Goal: Task Accomplishment & Management: Use online tool/utility

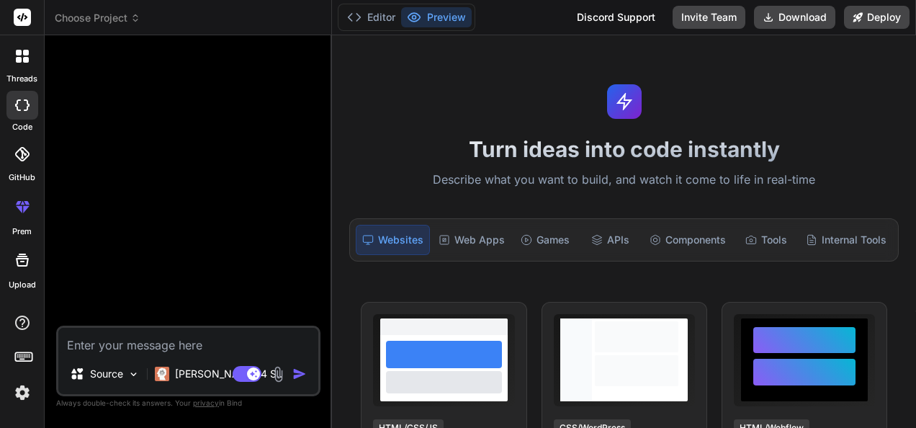
click at [19, 203] on icon at bounding box center [18, 202] width 6 height 4
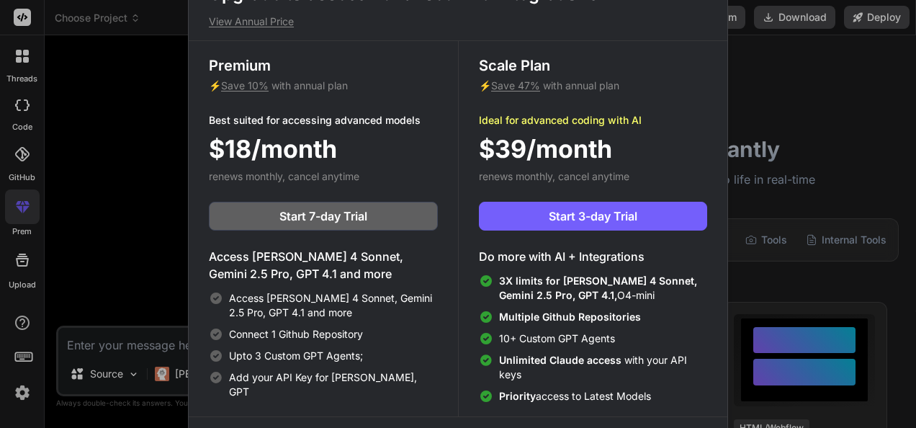
click at [133, 200] on div "Upgrade to access Advanced AI & Integrations View Annual Price Premium ⚡ Save 1…" at bounding box center [458, 214] width 916 height 428
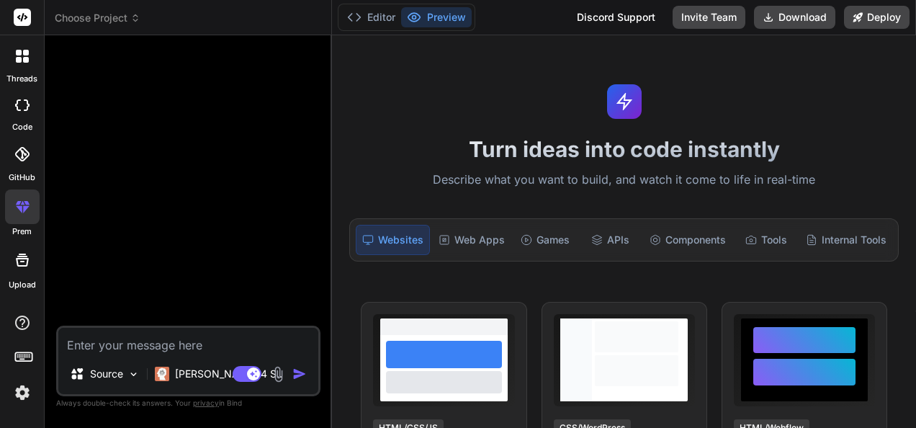
click at [22, 262] on icon at bounding box center [22, 259] width 17 height 17
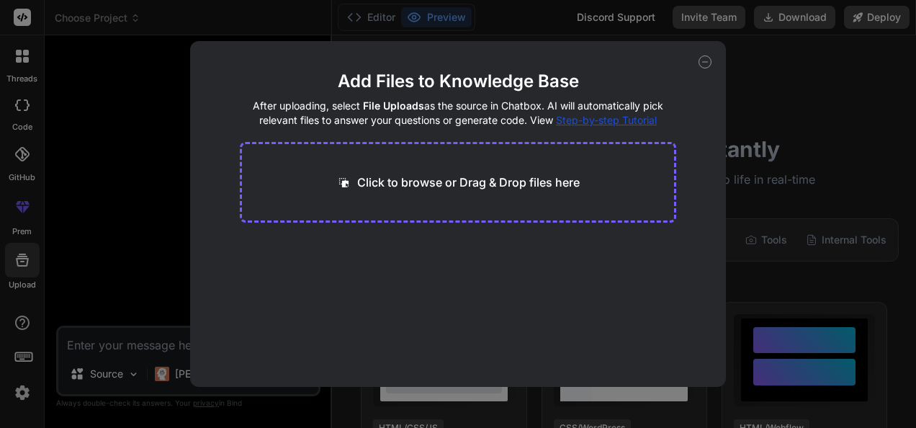
click at [104, 238] on div "Add Files to Knowledge Base After uploading, select File Uploads as the source …" at bounding box center [458, 214] width 916 height 428
type textarea "x"
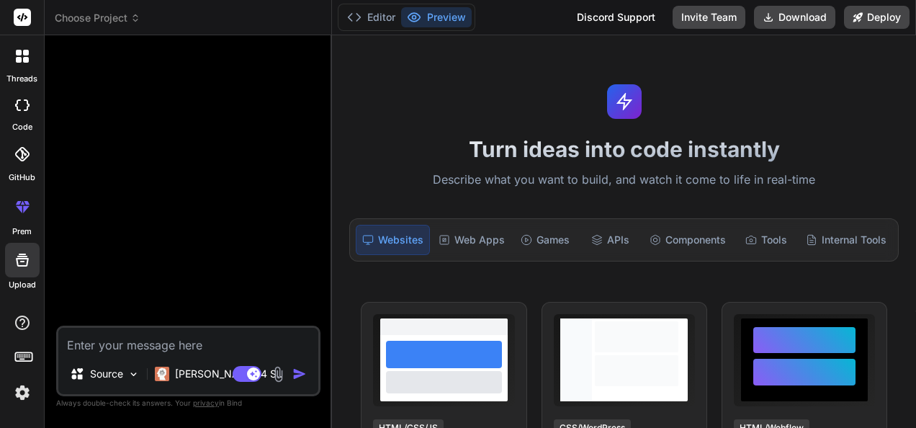
click at [21, 357] on rect at bounding box center [20, 357] width 1 height 1
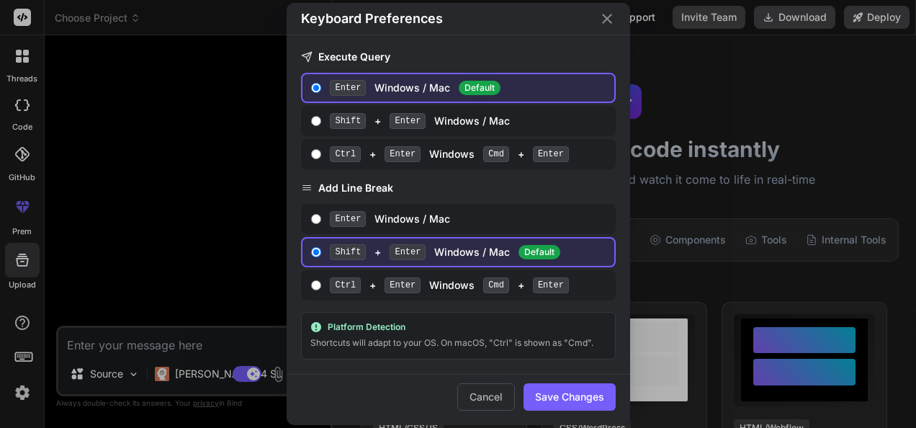
click at [127, 233] on div "Keyboard Preferences Execute Query Enter Windows / Mac Default Shift + Enter Wi…" at bounding box center [458, 214] width 916 height 428
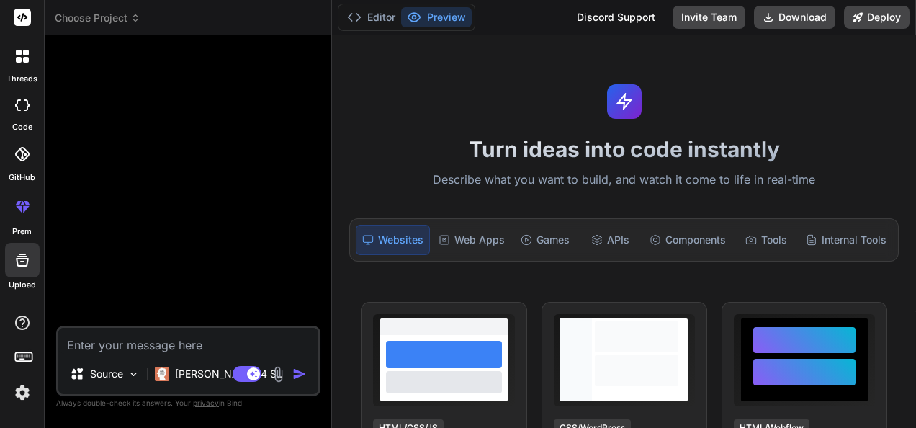
click at [22, 382] on img at bounding box center [22, 392] width 24 height 24
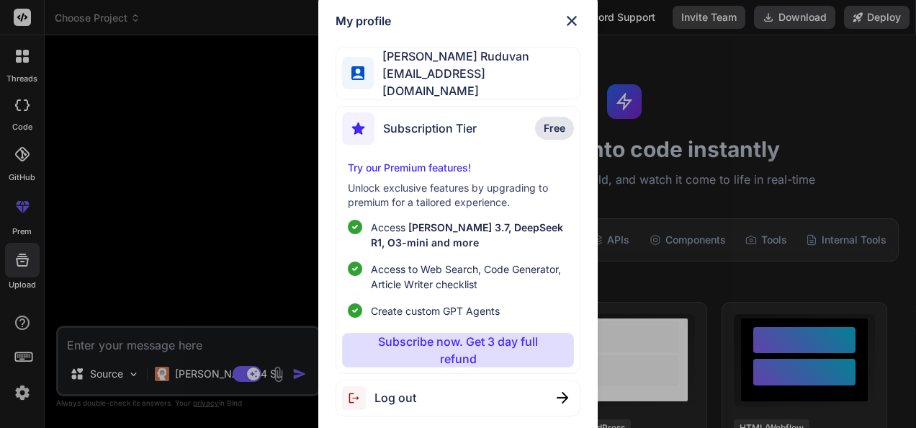
click at [197, 210] on div "My profile Duva Ruduvan ruudvan9999@gmail.com Subscription Tier Free Try our Pr…" at bounding box center [458, 214] width 916 height 428
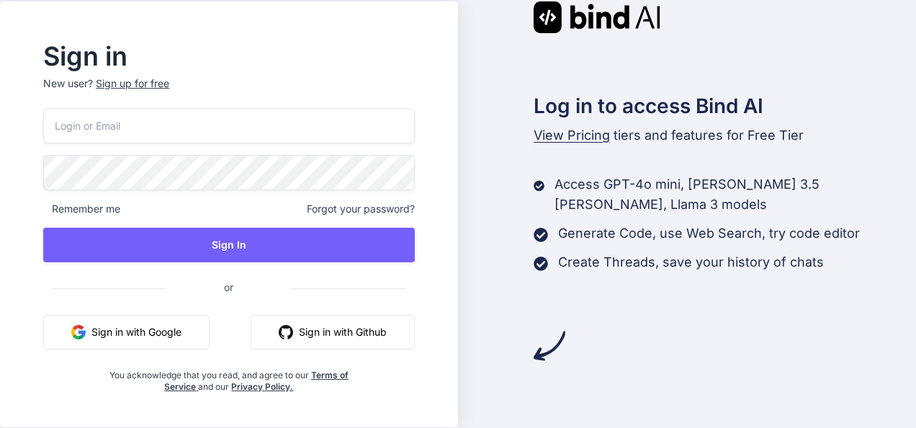
click at [161, 324] on button "Sign in with Google" at bounding box center [126, 332] width 166 height 35
click at [151, 331] on button "Sign in with Google" at bounding box center [126, 332] width 166 height 35
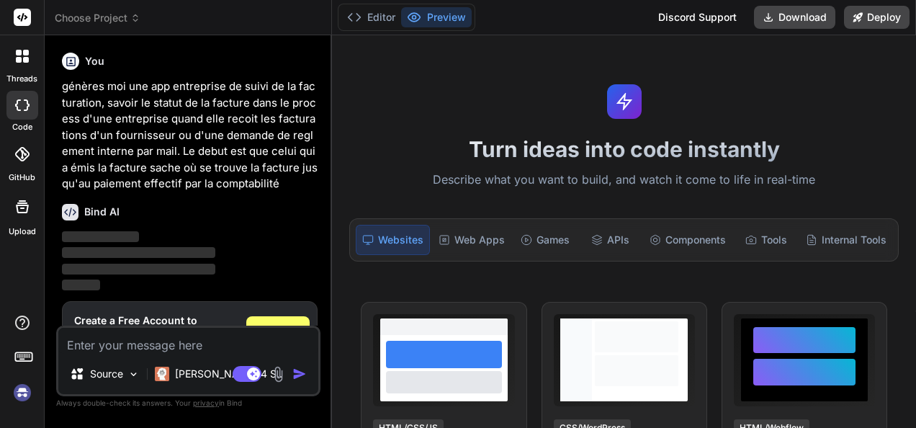
scroll to position [66, 0]
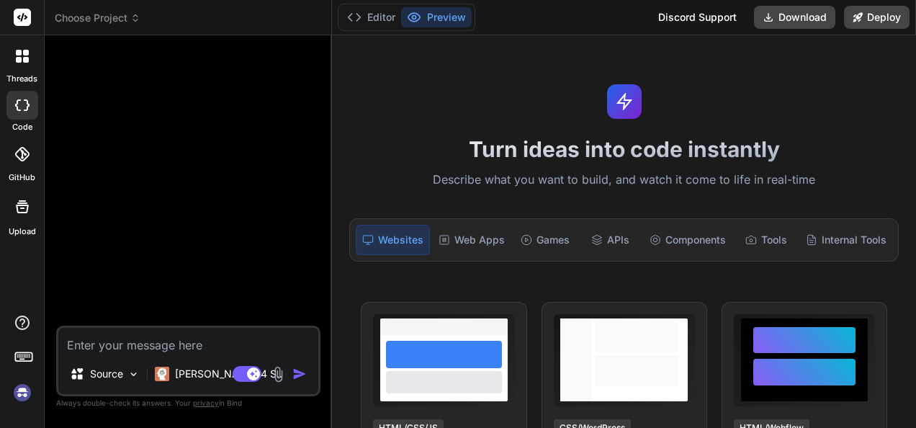
scroll to position [484, 0]
click at [17, 71] on div at bounding box center [22, 56] width 30 height 30
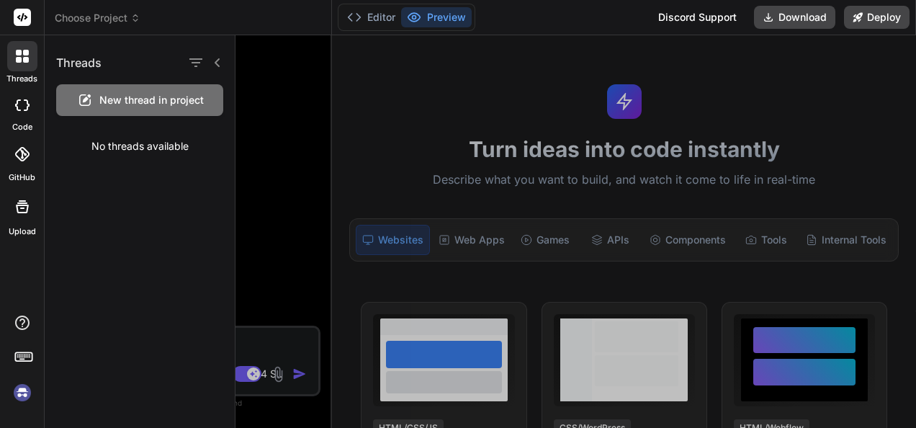
click at [20, 105] on icon at bounding box center [22, 105] width 14 height 12
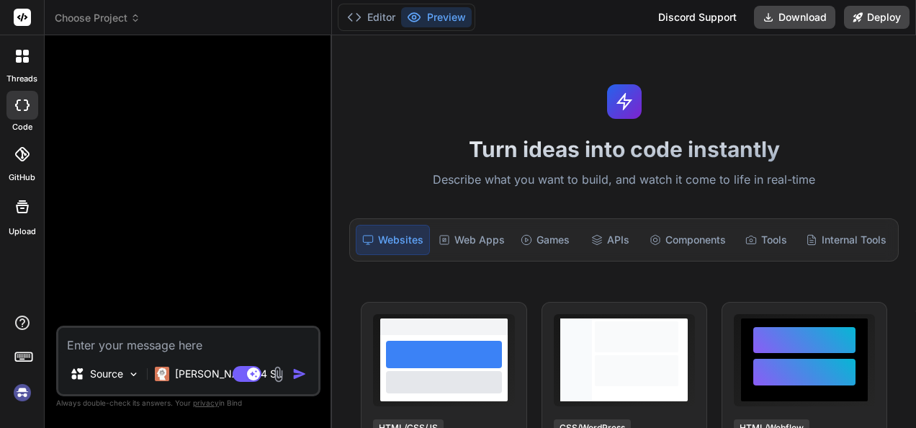
click at [20, 105] on icon at bounding box center [22, 105] width 14 height 12
type textarea "x"
click at [17, 146] on div at bounding box center [22, 154] width 32 height 32
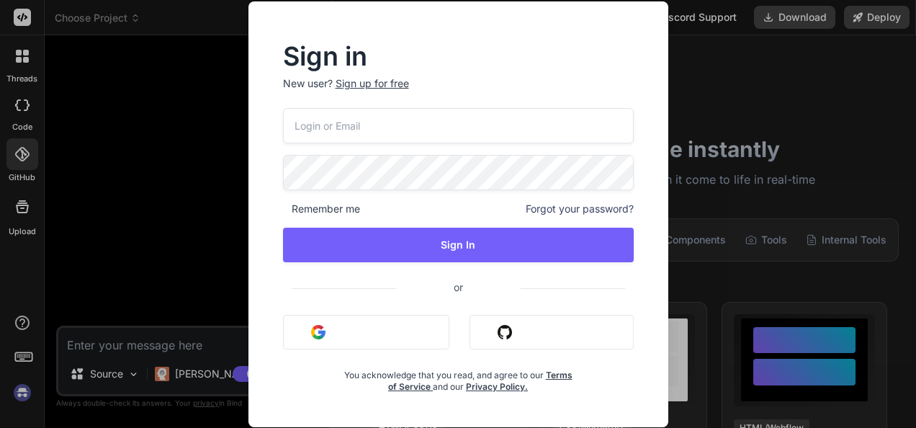
click at [17, 203] on div "Sign in New user? Sign up for free Remember me Forgot your password? Sign In or…" at bounding box center [458, 214] width 916 height 428
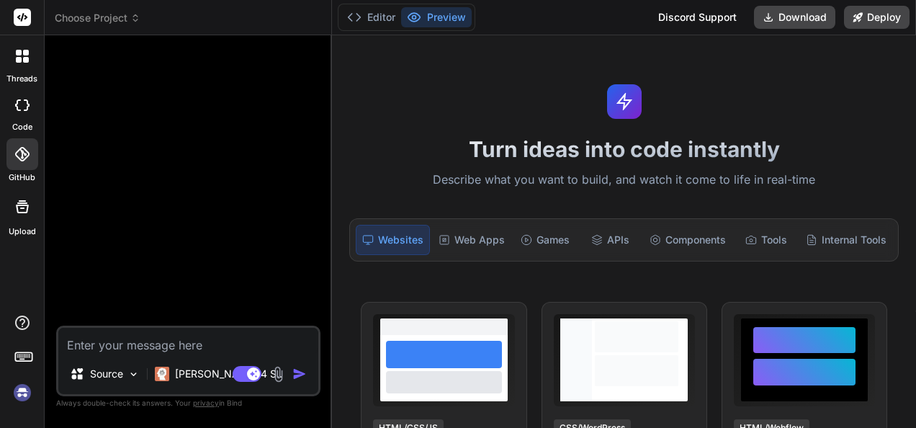
click at [17, 203] on icon at bounding box center [22, 206] width 17 height 17
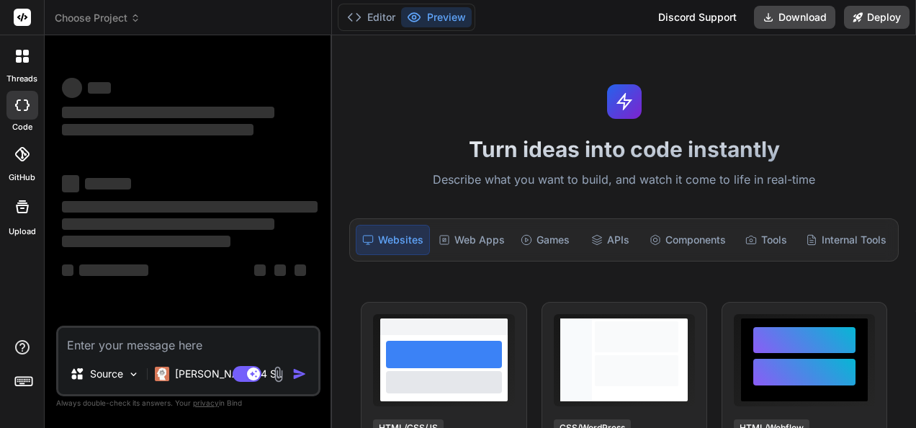
click at [19, 205] on icon at bounding box center [22, 206] width 13 height 13
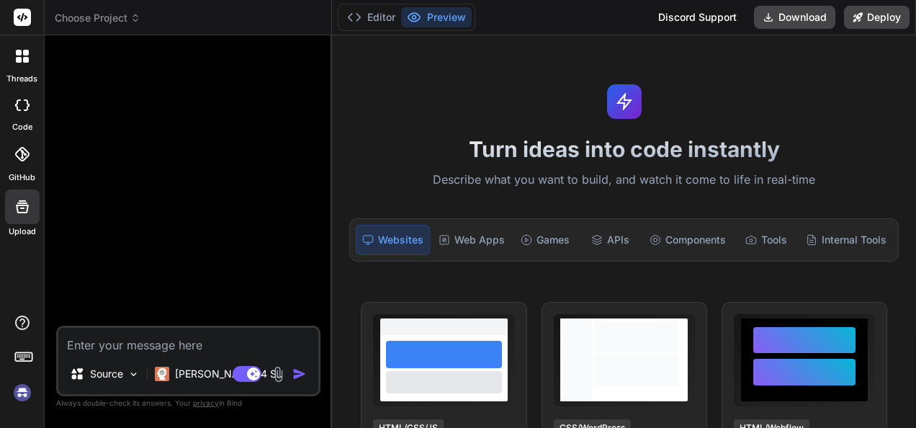
type textarea "x"
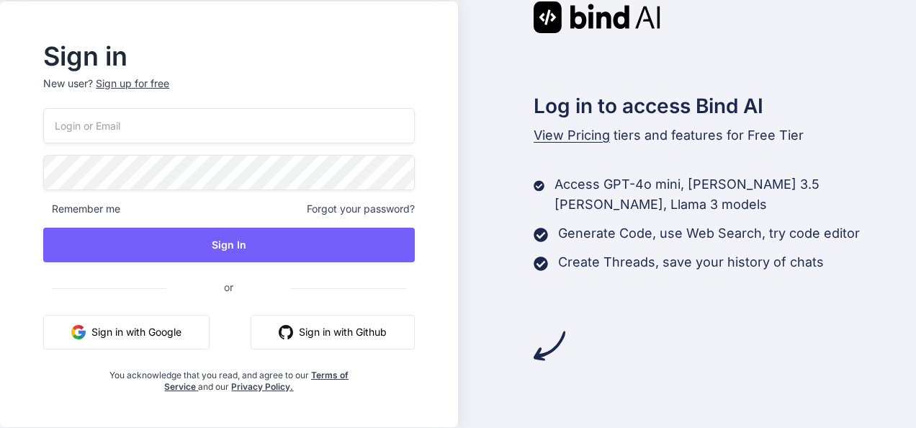
drag, startPoint x: 0, startPoint y: 296, endPoint x: 142, endPoint y: 300, distance: 142.0
click at [142, 300] on div "Sign in New user? Sign up for free Remember me Forgot your password? Sign In or…" at bounding box center [458, 214] width 916 height 428
click at [138, 331] on button "Sign in with Google" at bounding box center [126, 332] width 166 height 35
click at [146, 334] on button "Sign in with Google" at bounding box center [126, 332] width 166 height 35
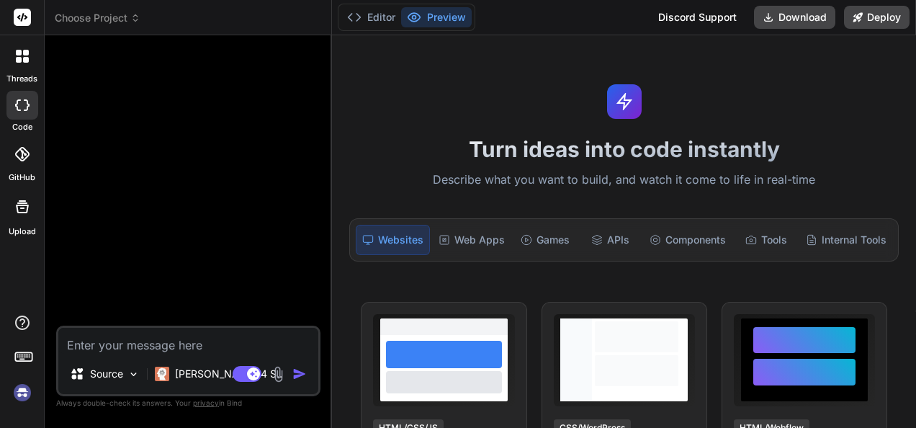
type textarea "x"
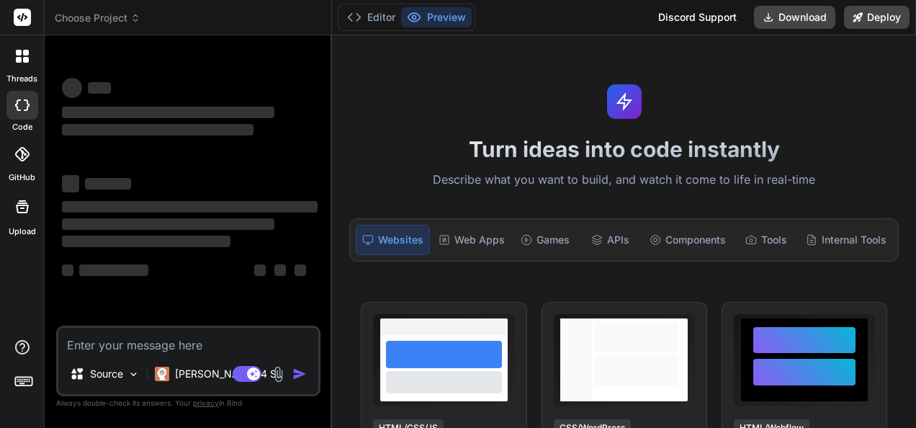
click at [108, 19] on span "Choose Project" at bounding box center [98, 18] width 86 height 14
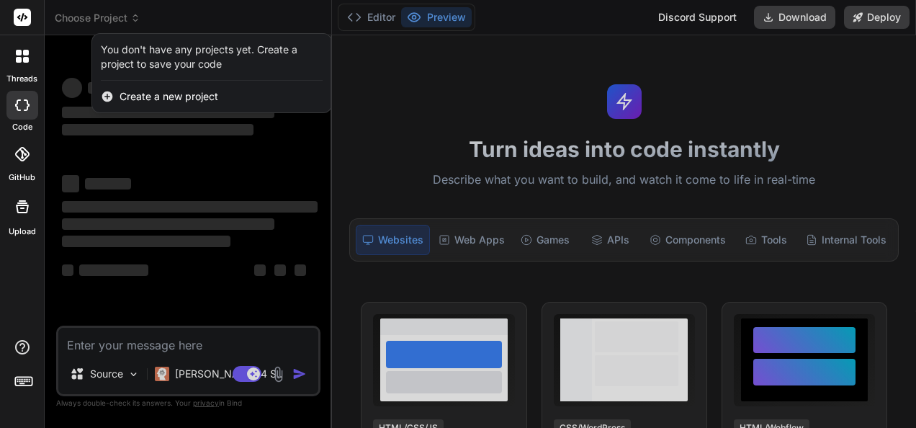
click at [108, 19] on div at bounding box center [458, 214] width 916 height 428
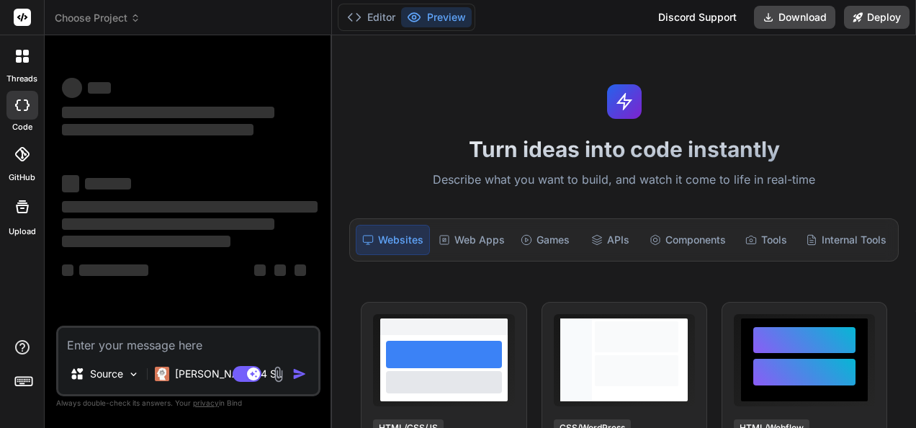
click at [19, 218] on div at bounding box center [22, 206] width 35 height 35
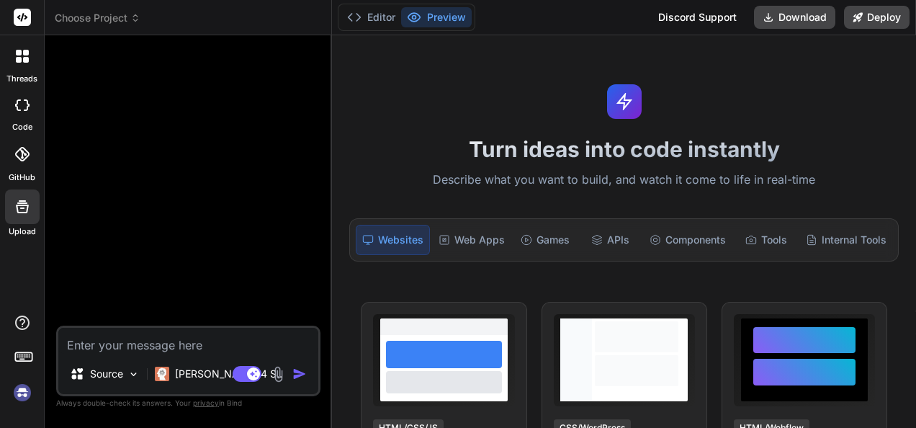
type textarea "x"
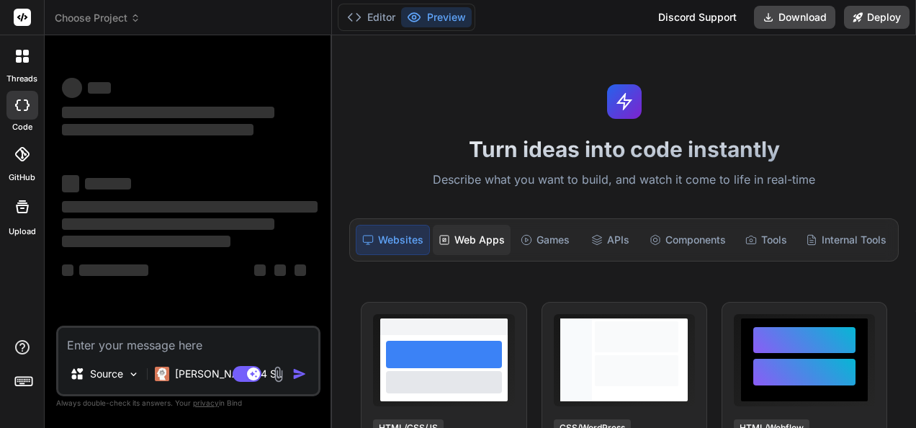
click at [470, 238] on div "Web Apps" at bounding box center [472, 240] width 78 height 30
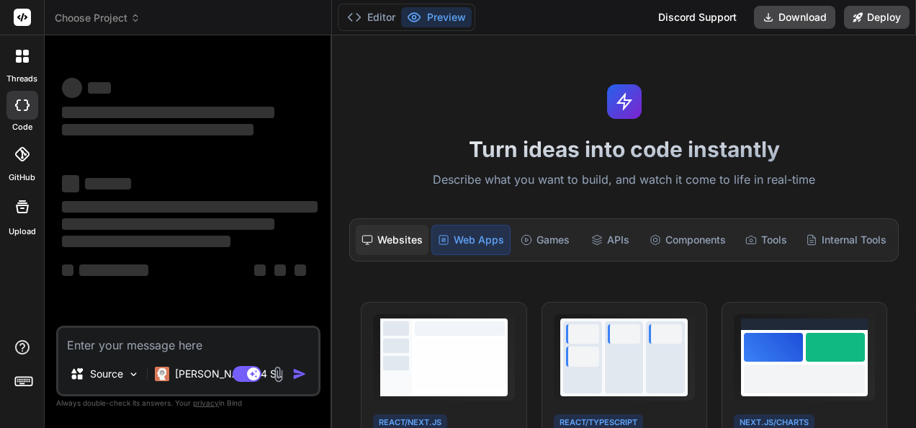
click at [405, 242] on div "Websites" at bounding box center [392, 240] width 73 height 30
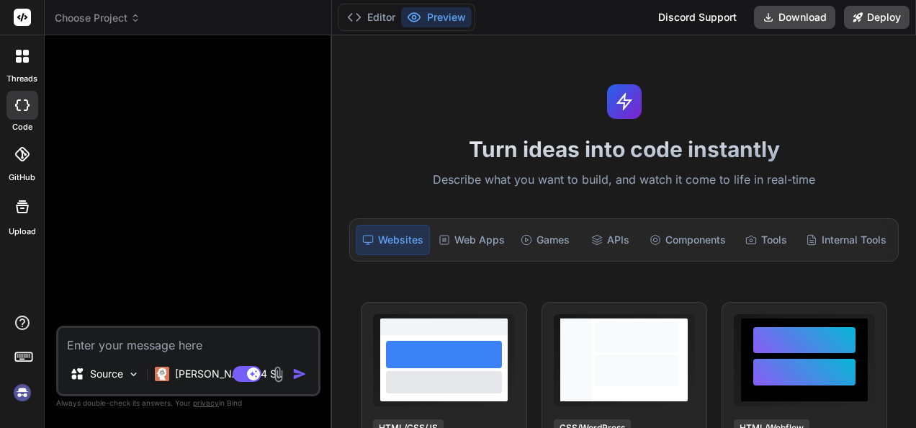
type textarea "x"
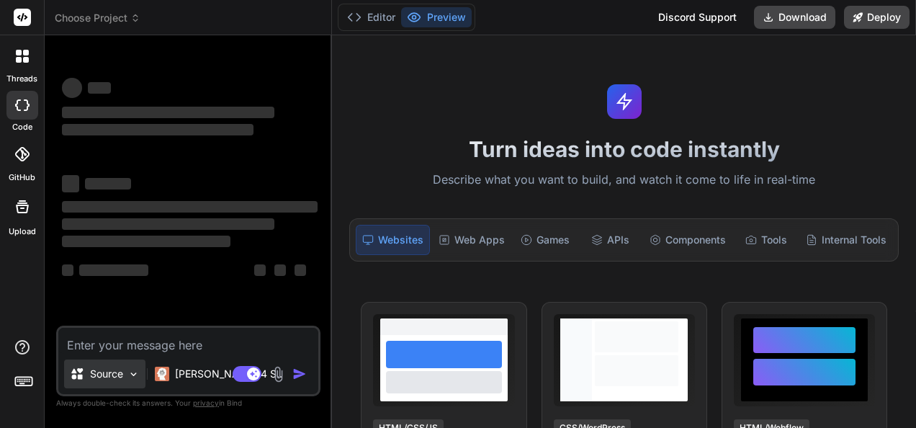
click at [129, 371] on img at bounding box center [134, 374] width 12 height 12
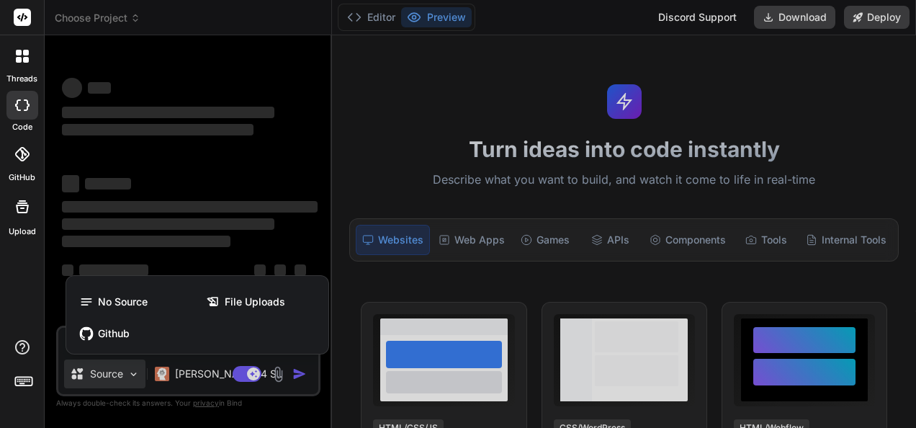
click at [23, 292] on div "threads code GitHub Upload" at bounding box center [22, 214] width 45 height 428
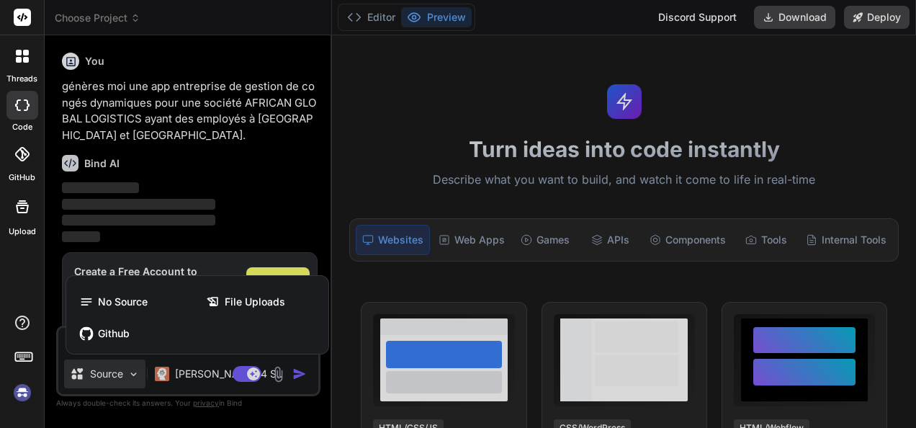
scroll to position [17, 0]
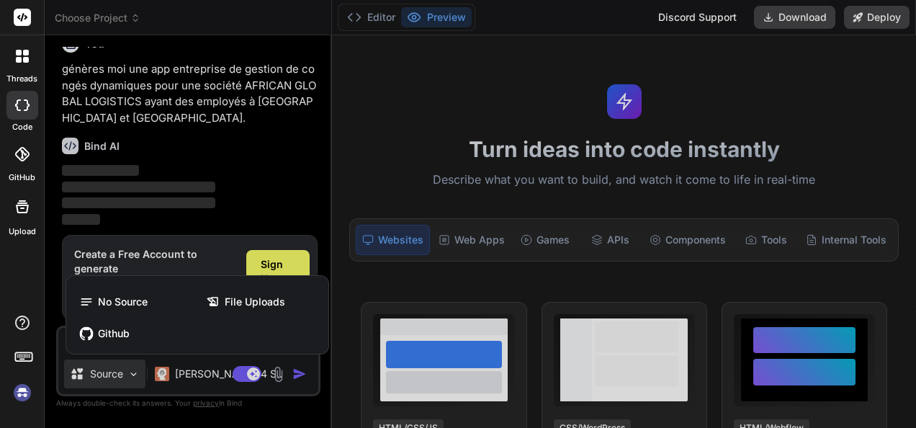
click at [265, 262] on div at bounding box center [458, 214] width 916 height 428
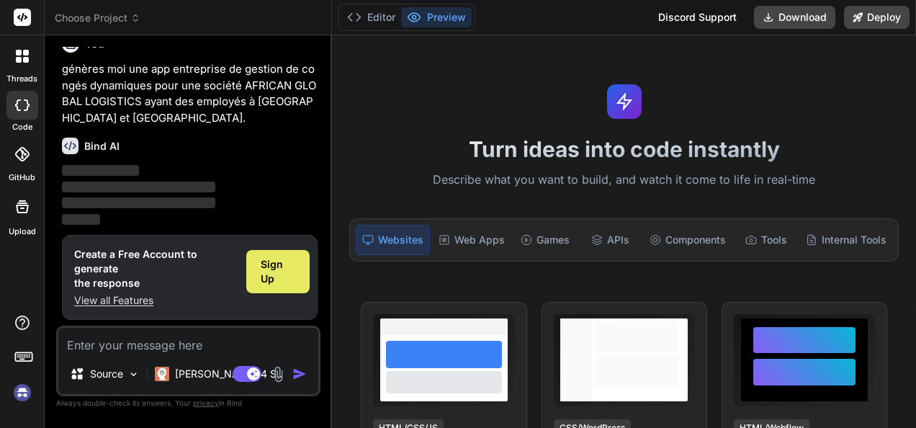
click at [275, 269] on span "Sign Up" at bounding box center [278, 271] width 35 height 29
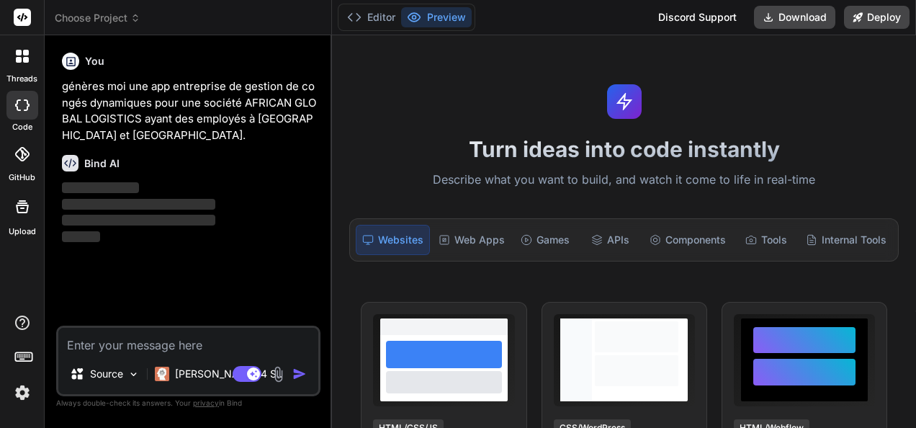
scroll to position [0, 0]
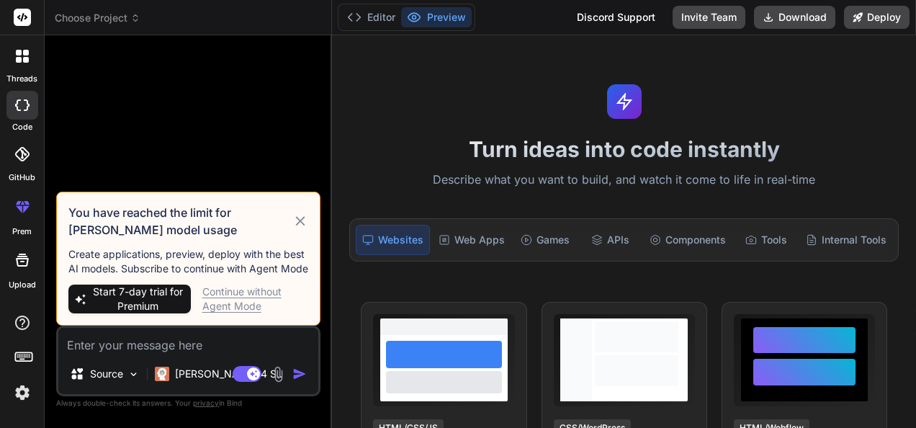
click at [129, 301] on span "Start 7-day trial for Premium" at bounding box center [138, 299] width 94 height 29
type textarea "x"
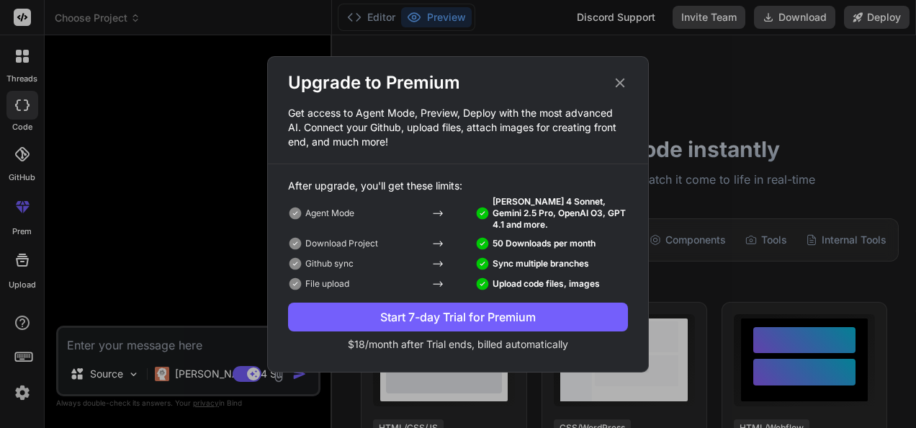
click at [433, 318] on div "Start 7-day Trial for Premium" at bounding box center [458, 316] width 340 height 17
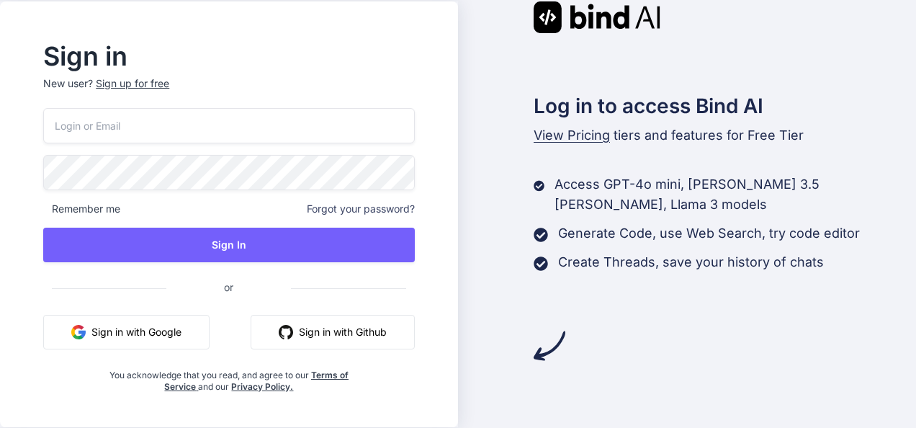
click at [144, 336] on button "Sign in with Google" at bounding box center [126, 332] width 166 height 35
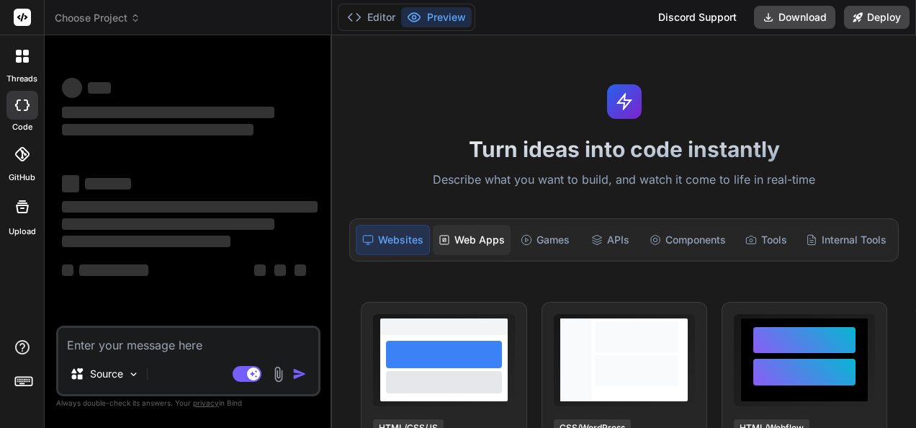
click at [476, 234] on div "Web Apps" at bounding box center [472, 240] width 78 height 30
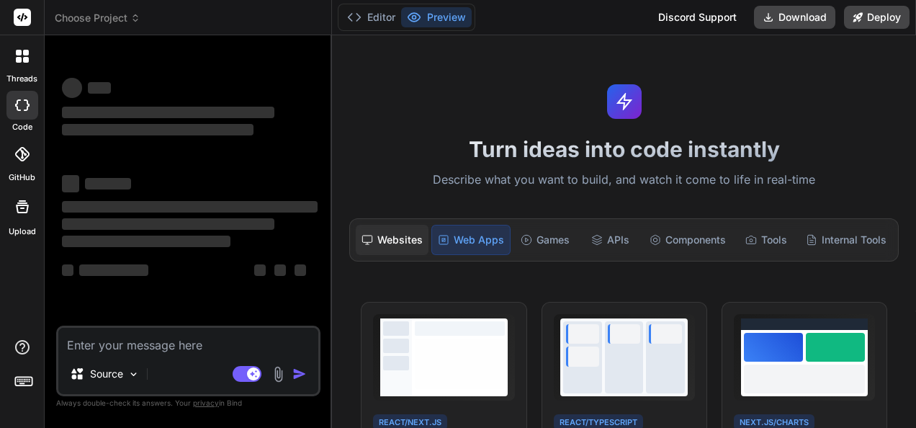
click at [402, 236] on div "Websites" at bounding box center [392, 240] width 73 height 30
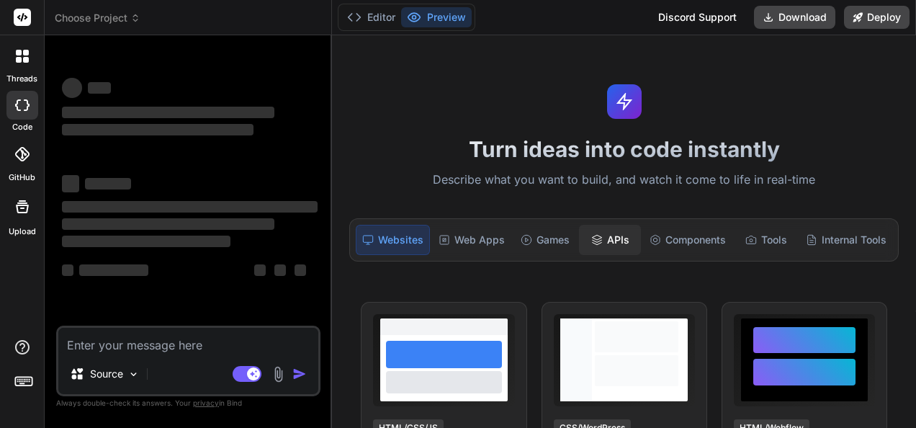
click at [599, 233] on div "APIs" at bounding box center [610, 240] width 63 height 30
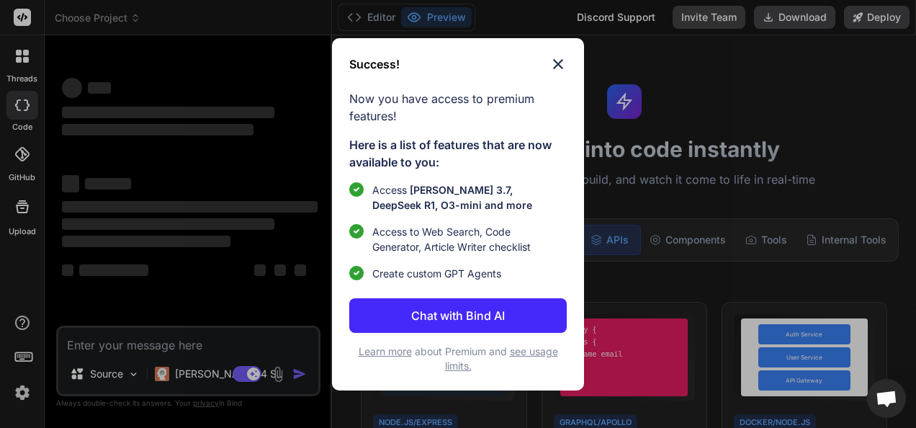
type textarea "x"
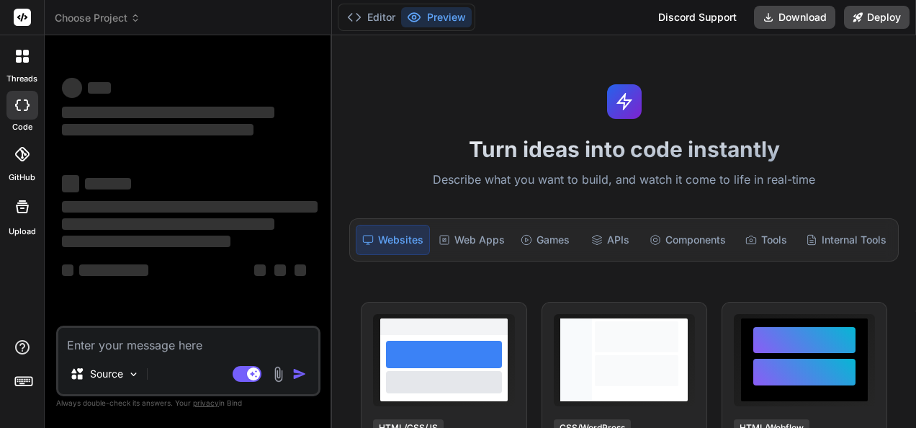
type textarea "x"
click at [115, 18] on span "Choose Project" at bounding box center [98, 18] width 86 height 14
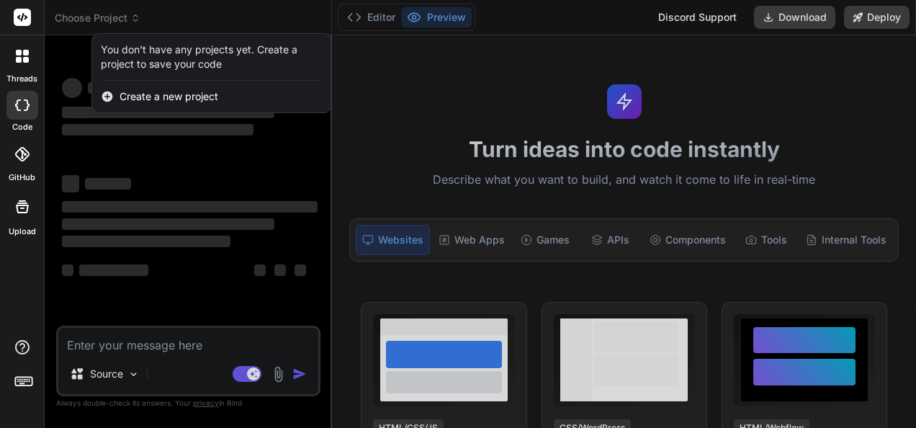
click at [133, 97] on span "Create a new project" at bounding box center [169, 96] width 99 height 14
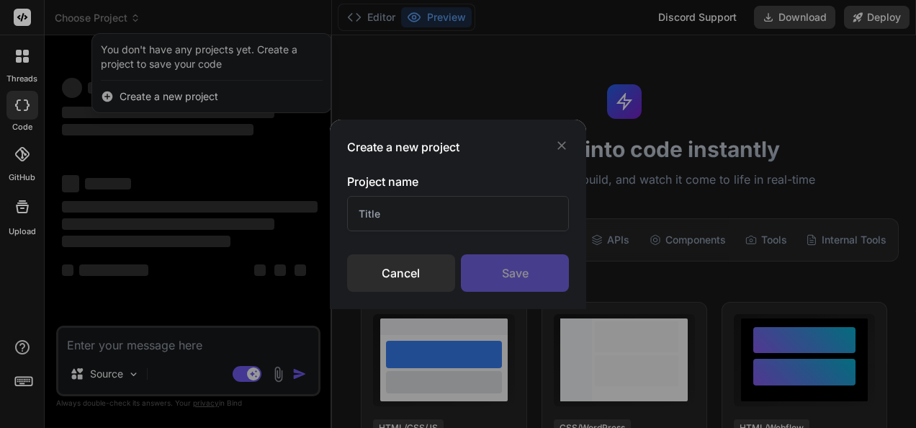
click at [380, 210] on input "text" at bounding box center [458, 213] width 222 height 35
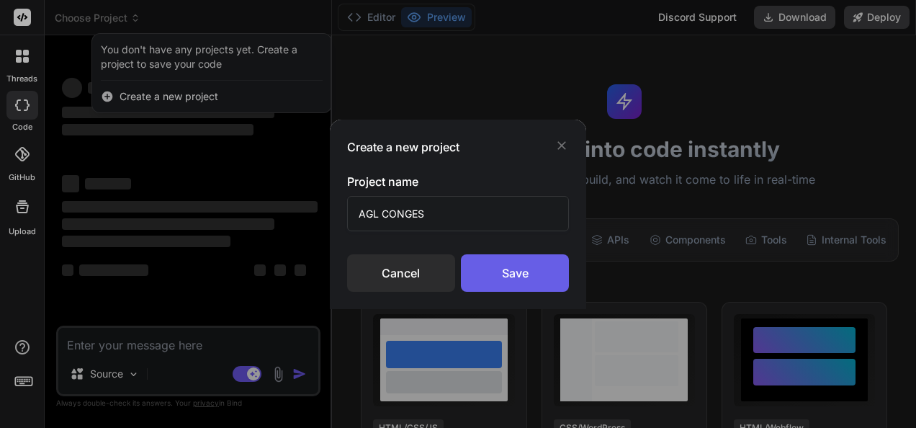
type input "AGL CONGES"
click at [491, 266] on div "Save" at bounding box center [515, 272] width 108 height 37
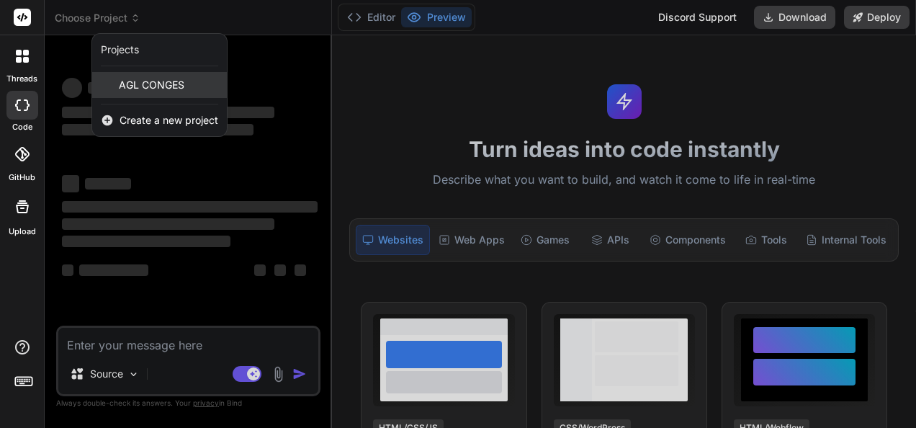
click at [144, 86] on span "AGL CONGES" at bounding box center [152, 85] width 66 height 14
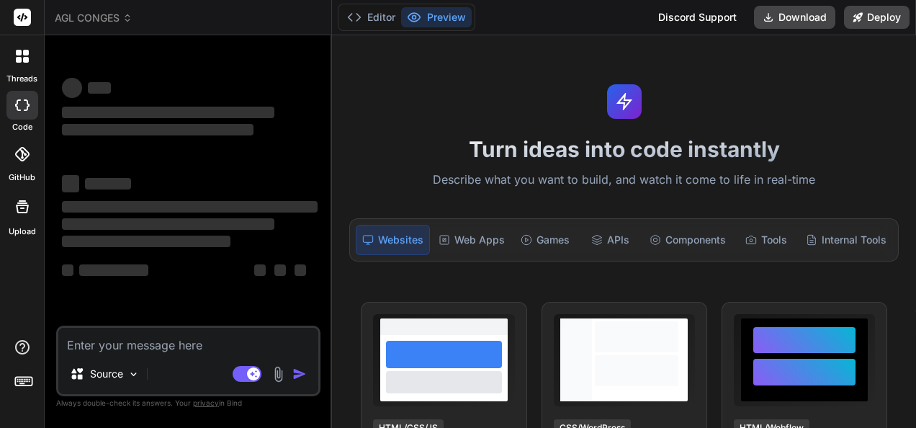
type textarea "x"
click at [138, 343] on textarea at bounding box center [188, 341] width 260 height 26
type textarea "j"
type textarea "x"
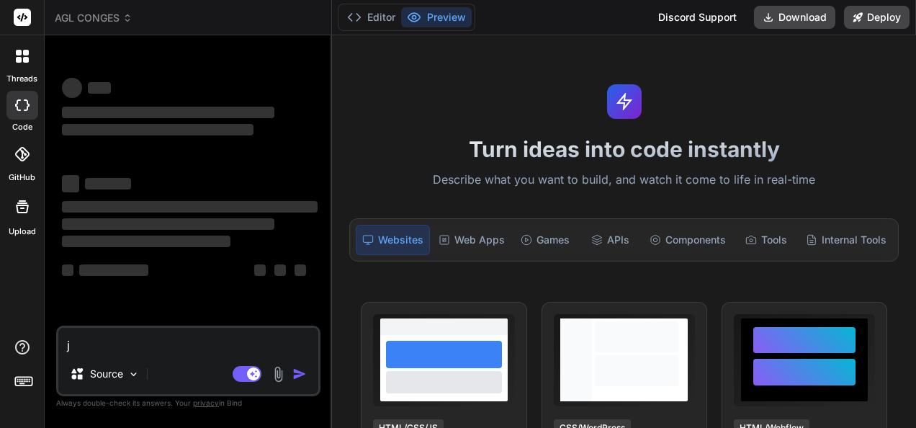
type textarea "je"
type textarea "x"
type textarea "je"
type textarea "x"
type textarea "je v"
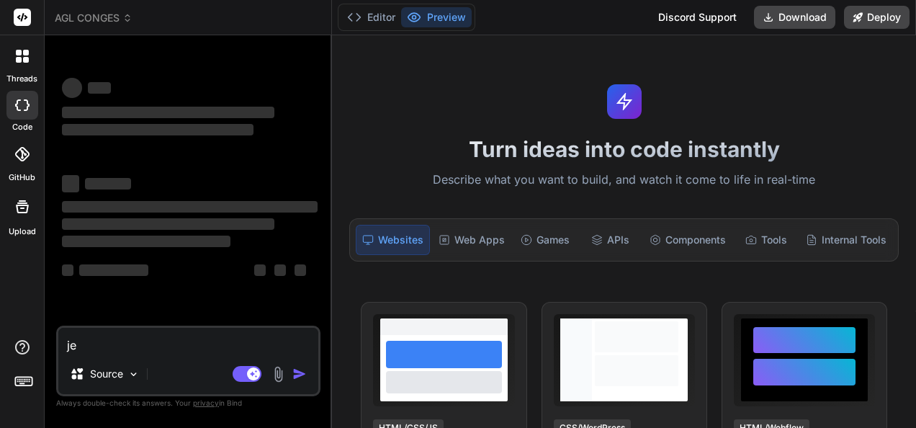
type textarea "x"
type textarea "je ve"
type textarea "x"
type textarea "je veu"
type textarea "x"
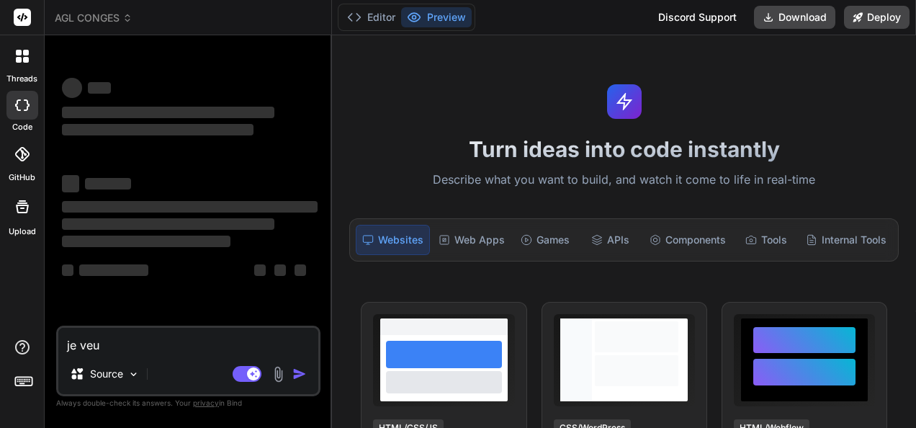
type textarea "je veux"
type textarea "x"
type textarea "je veux"
type textarea "x"
type textarea "je veux u"
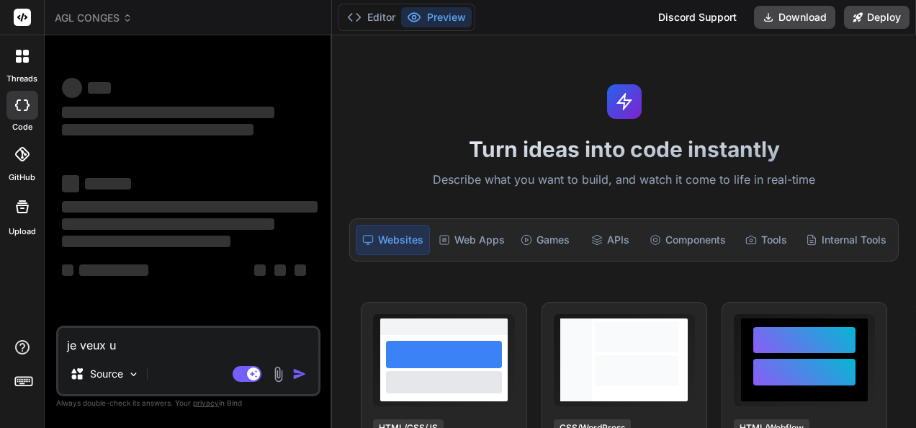
type textarea "x"
type textarea "je veux un"
type textarea "x"
type textarea "je veux une"
type textarea "x"
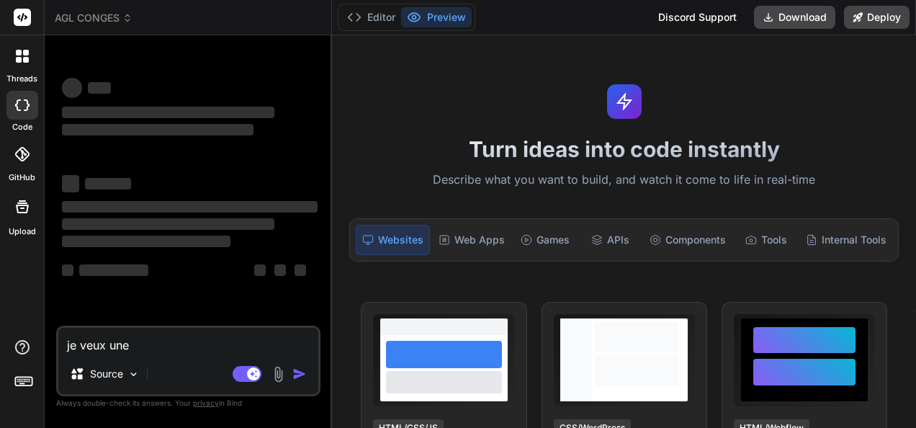
type textarea "je veux une"
type textarea "x"
type textarea "je veux une a"
type textarea "x"
type textarea "je veux une ap"
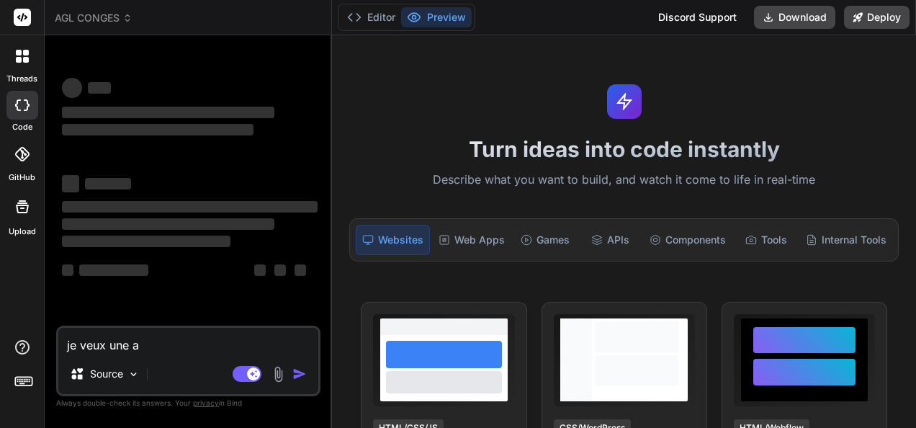
type textarea "x"
type textarea "je veux une app"
type textarea "x"
type textarea "je veux une app"
type textarea "x"
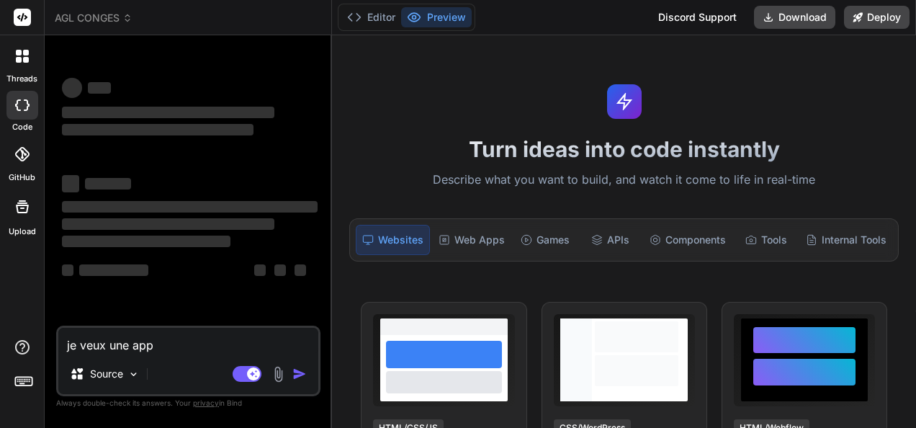
type textarea "je veux une app d"
type textarea "x"
type textarea "je veux une app de"
type textarea "x"
type textarea "je veux une app de"
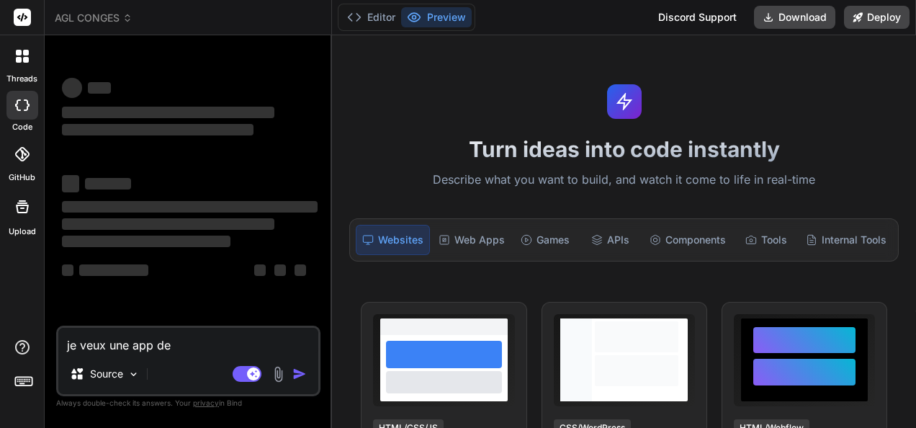
type textarea "x"
type textarea "je veux une app de c"
type textarea "x"
type textarea "je veux une app de co"
type textarea "x"
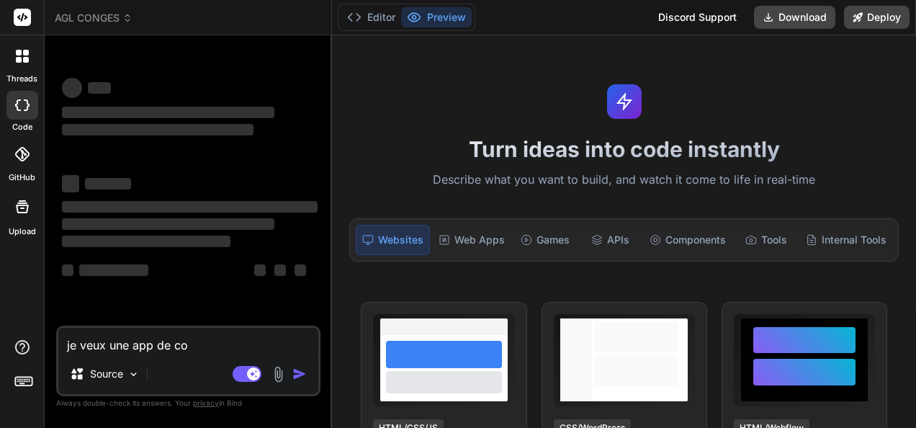
type textarea "je veux une app de con"
type textarea "x"
type textarea "je veux une app de cong"
type textarea "x"
type textarea "je veux une app de congé"
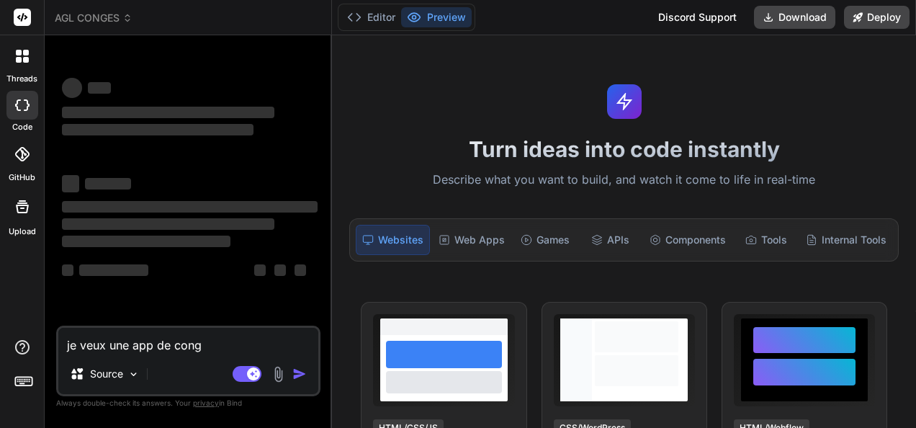
type textarea "x"
type textarea "je veux une app de congés"
type textarea "x"
type textarea "je veux une app de congés"
type textarea "x"
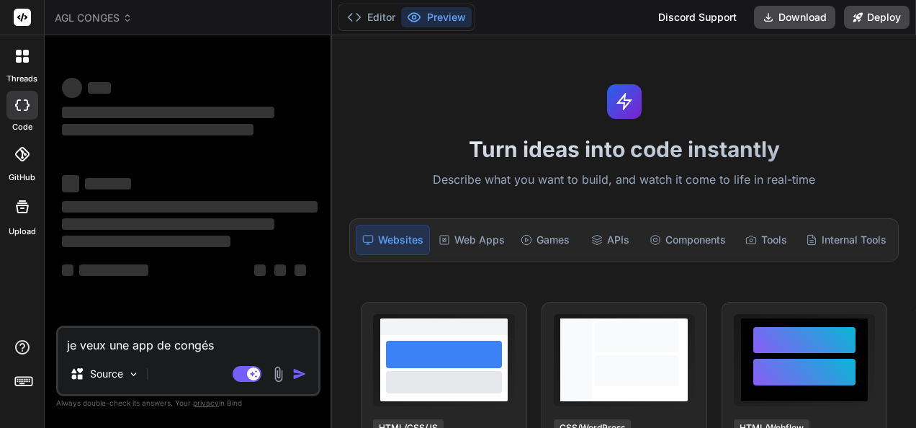
type textarea "je veux une app de congés p"
type textarea "x"
type textarea "je veux une app de congés po"
type textarea "x"
type textarea "je veux une app de congés pou"
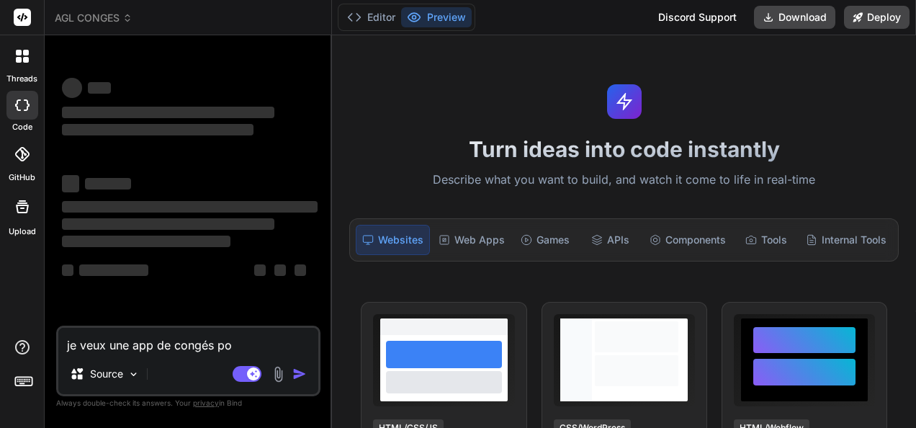
type textarea "x"
type textarea "je veux une app de congés pour"
type textarea "x"
type textarea "je veux une app de congés pour"
type textarea "x"
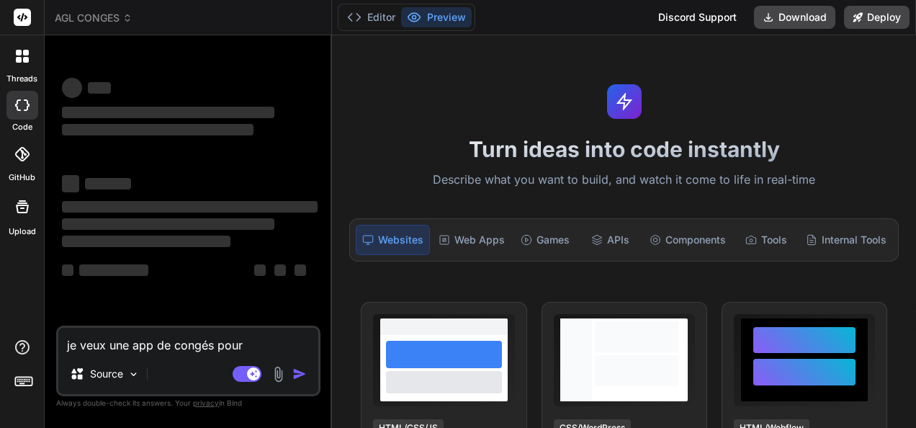
type textarea "je veux une app de congés pour l"
type textarea "x"
type textarea "je veux une app de congés pour la"
type textarea "x"
type textarea "je veux une app de congés pour la"
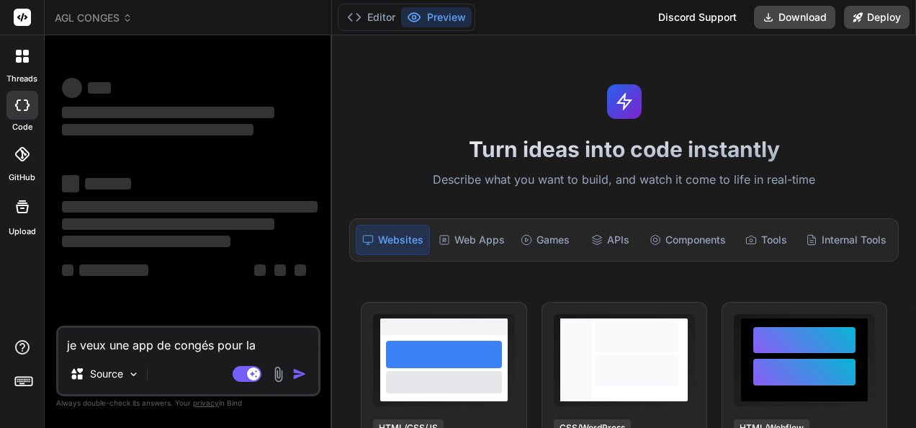
type textarea "x"
type textarea "je veux une app de congés pour la s"
type textarea "x"
type textarea "je veux une app de congés pour la so"
type textarea "x"
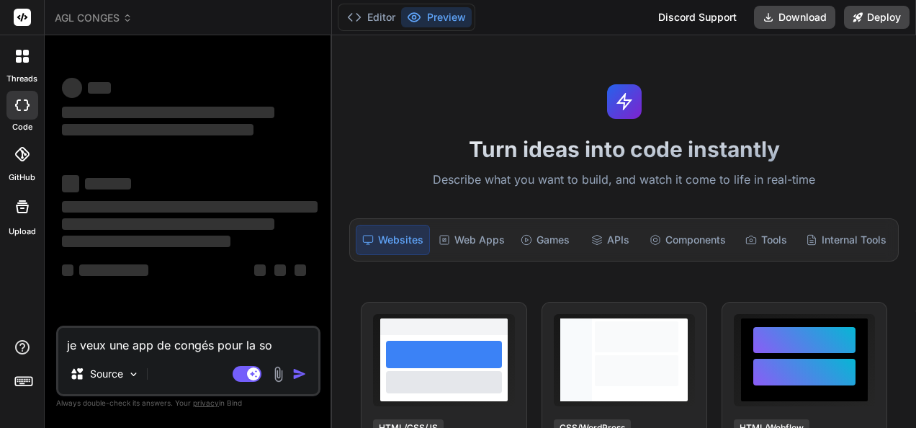
type textarea "je veux une app de congés pour la soc"
type textarea "x"
type textarea "je veux une app de congés pour la soci"
type textarea "x"
type textarea "je veux une app de congés pour la socié"
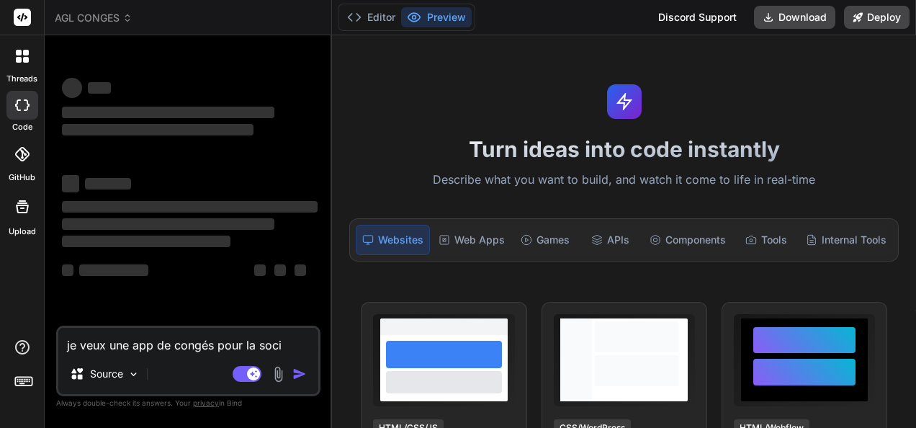
type textarea "x"
type textarea "je veux une app de congés pour la sociét"
type textarea "x"
type textarea "je veux une app de congés pour la société"
type textarea "x"
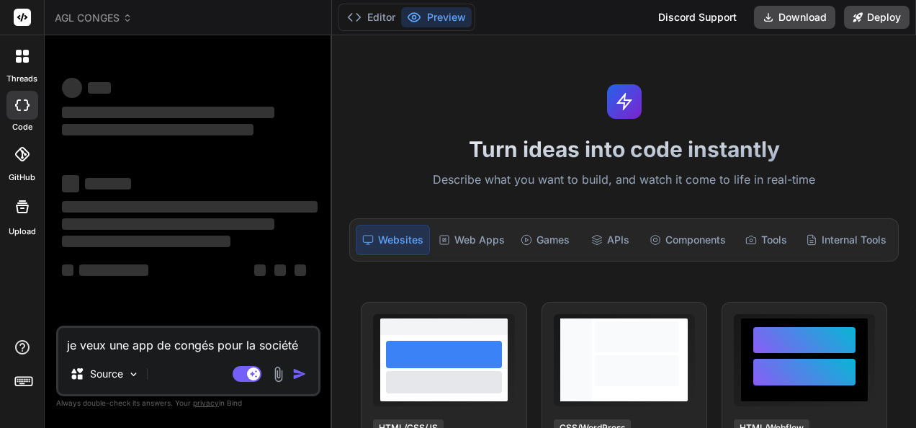
type textarea "je veux une app de congés pour la société"
type textarea "x"
type textarea "je veux une app de congés pour la société A"
type textarea "x"
type textarea "je veux une app de congés pour la société AG"
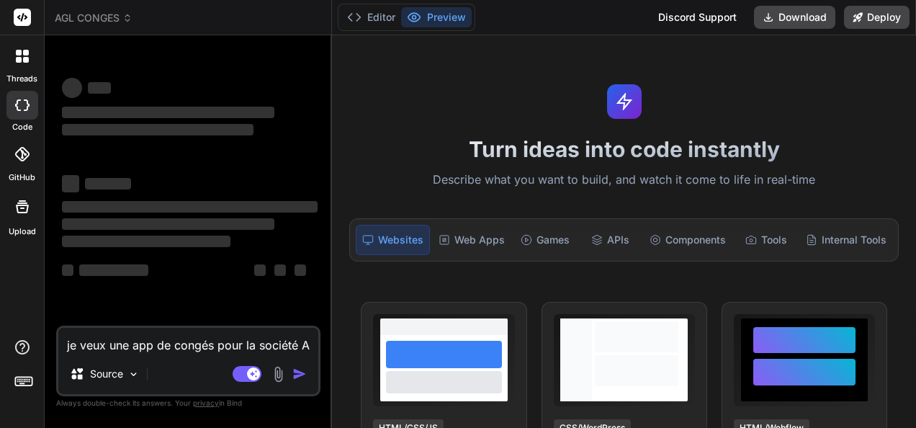
type textarea "x"
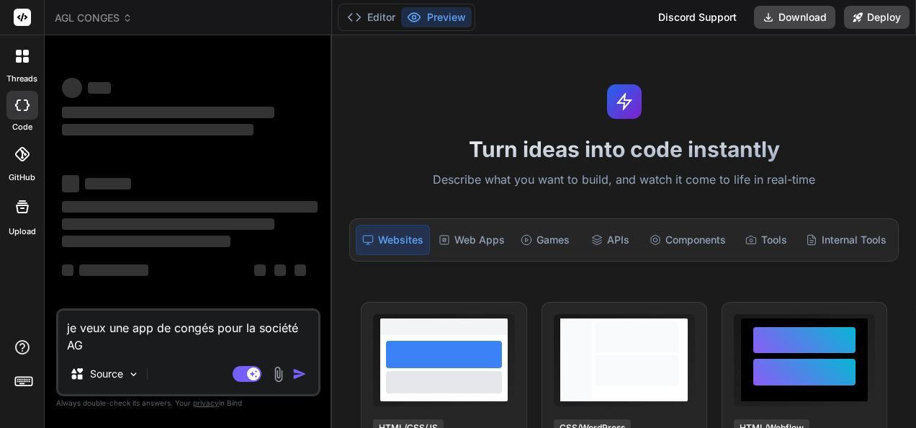
type textarea "je veux une app de congés pour la société AGL"
type textarea "x"
click at [176, 328] on textarea "je veux une app de congés pour la société AGL" at bounding box center [188, 331] width 260 height 43
click at [174, 328] on textarea "je veux une app de congés pour la société AGL" at bounding box center [188, 331] width 260 height 43
type textarea "je veux une app de gcongés pour la société AGL"
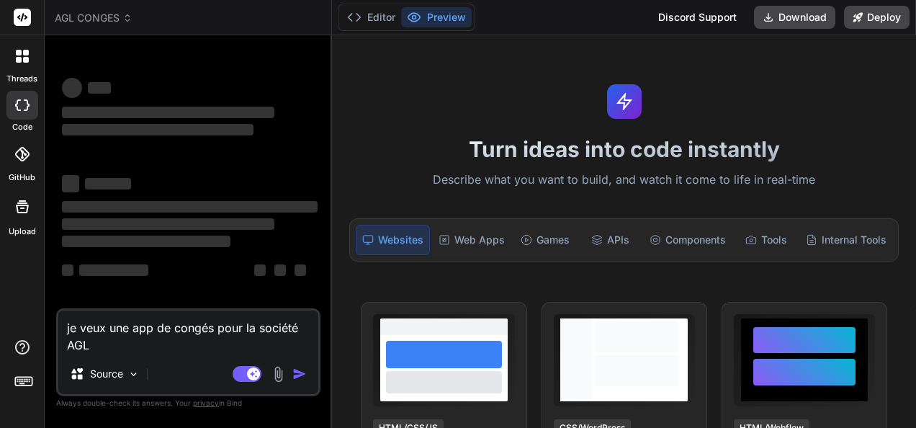
type textarea "x"
type textarea "je veux une app de gecongés pour la société AGL"
type textarea "x"
type textarea "je veux une app de gescongés pour la société AGL"
type textarea "x"
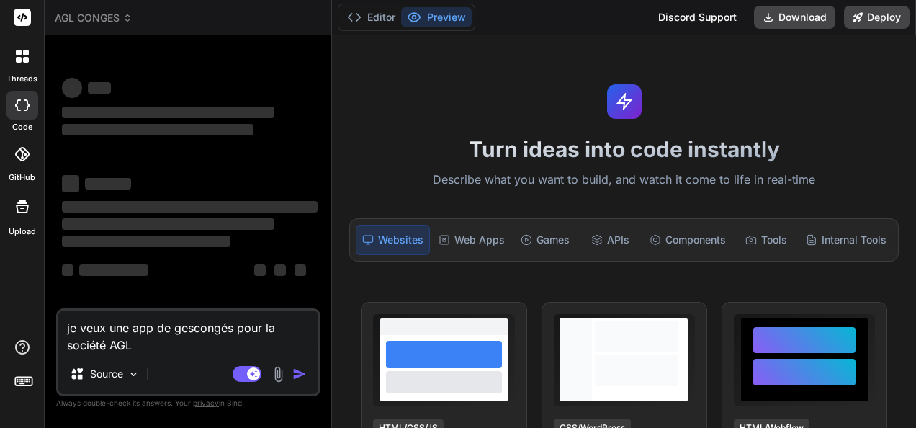
type textarea "je veux une app de gestcongés pour la société AGL"
type textarea "x"
type textarea "je veux une app de gesticongés pour la société AGL"
type textarea "x"
type textarea "je veux une app de gestiocongés pour la société AGL"
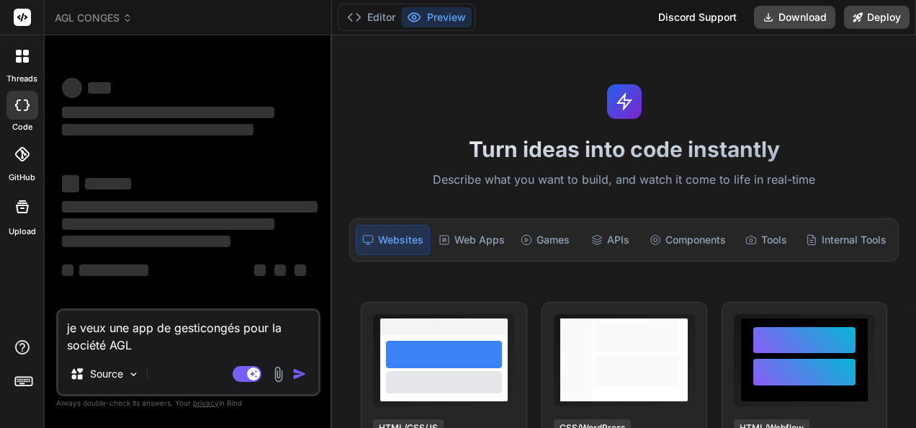
type textarea "x"
type textarea "je veux une app de gestioncongés pour la société AGL"
type textarea "x"
type textarea "je veux une app de gestion congés pour la société AGL"
type textarea "x"
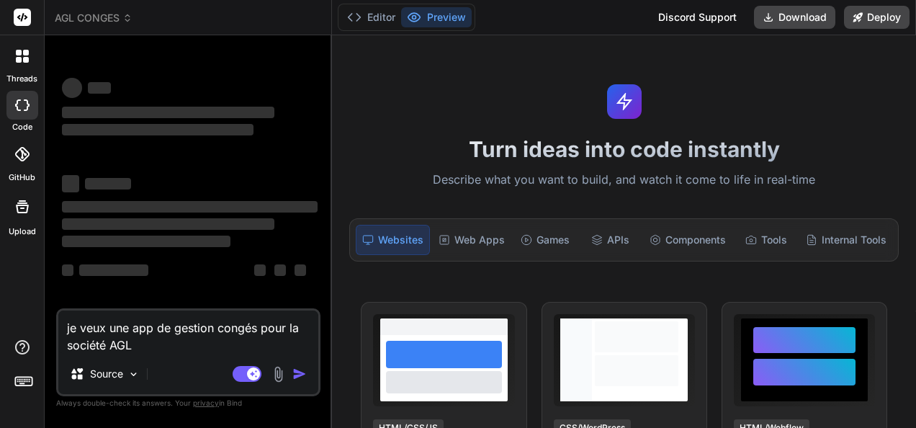
type textarea "je veux une app de gestion dcongés pour la société AGL"
type textarea "x"
type textarea "je veux une app de gestion decongés pour la société AGL"
type textarea "x"
type textarea "je veux une app de gestion de congés pour la société AGL"
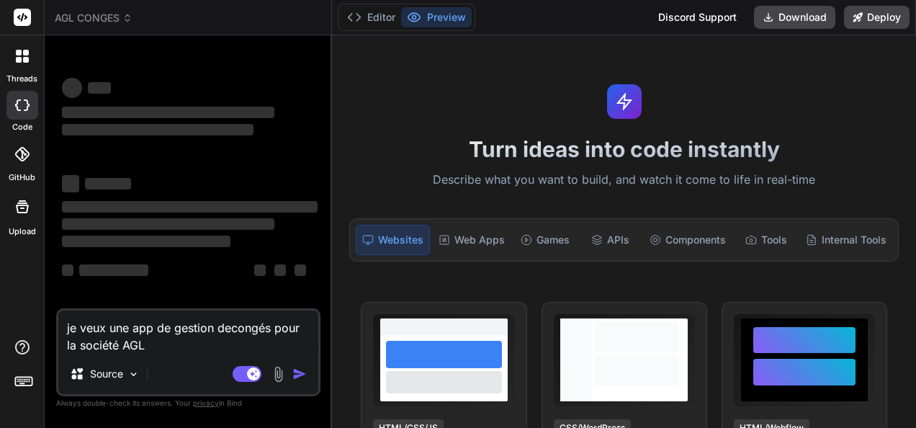
type textarea "x"
click at [151, 343] on textarea "je veux une app de gestion de congés pour la société AGL" at bounding box center [188, 331] width 260 height 43
type textarea "je veux une app de gestion de congés pour la société AG"
type textarea "x"
type textarea "je veux une app de gestion de congés pour la société A"
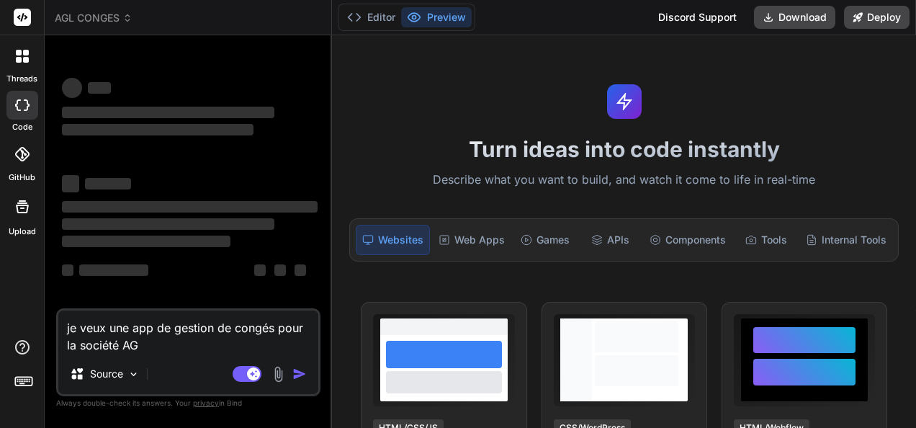
type textarea "x"
type textarea "je veux une app de gestion de congés pour la société AF"
type textarea "x"
type textarea "je veux une app de gestion de congés pour la société AFR"
type textarea "x"
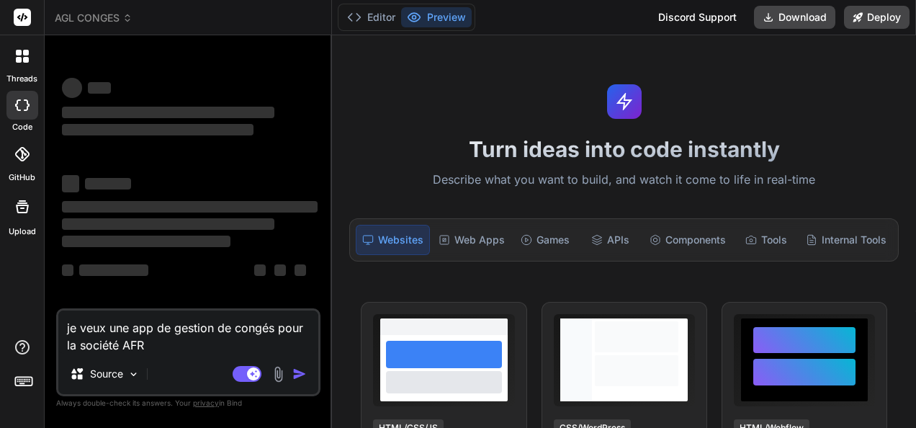
type textarea "je veux une app de gestion de congés pour la société AFRI"
type textarea "x"
type textarea "je veux une app de gestion de congés pour la société AFRIC"
type textarea "x"
type textarea "je veux une app de gestion de congés pour la société AFRICA"
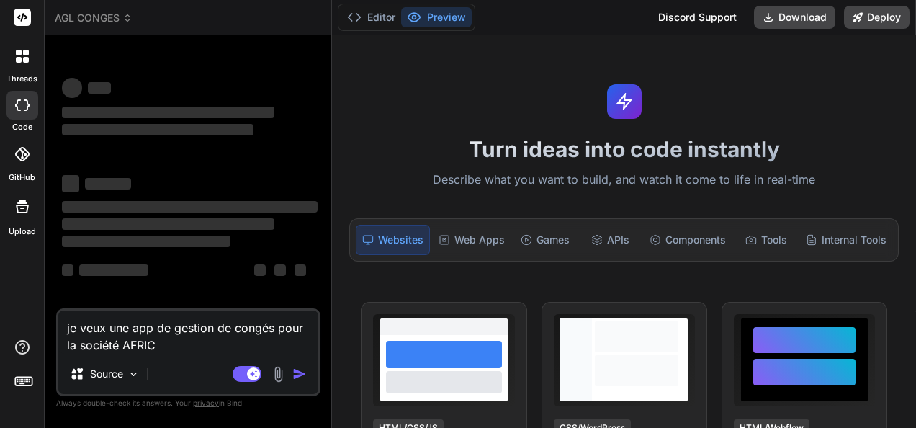
type textarea "x"
type textarea "je veux une app de gestion de congés pour la société AFRICAN"
type textarea "x"
type textarea "je veux une app de gestion de congés pour la société AFRICAN"
type textarea "x"
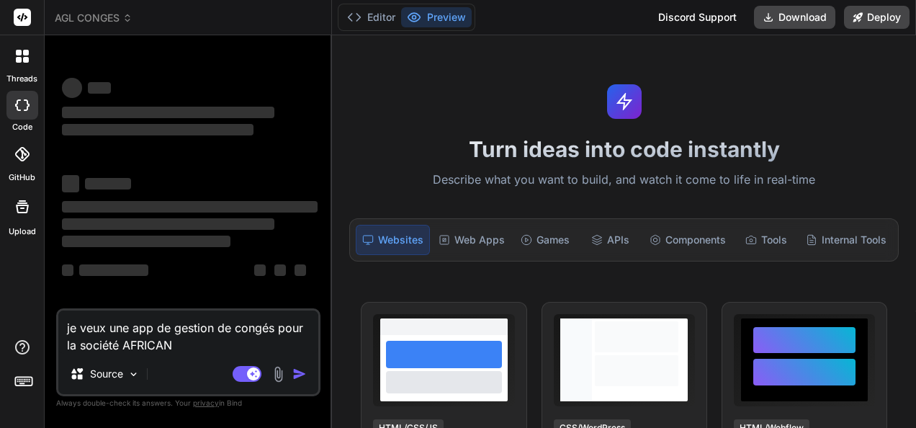
type textarea "je veux une app de gestion de congés pour la société AFRICAN G"
type textarea "x"
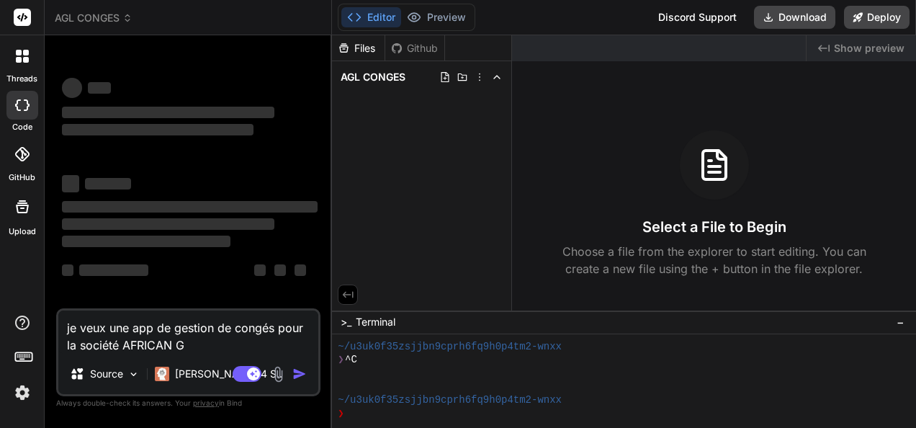
type textarea "je veux une app de gestion de congés pour la société AFRICAN GL"
type textarea "x"
type textarea "je veux une app de gestion de congés pour la société AFRICAN GLB"
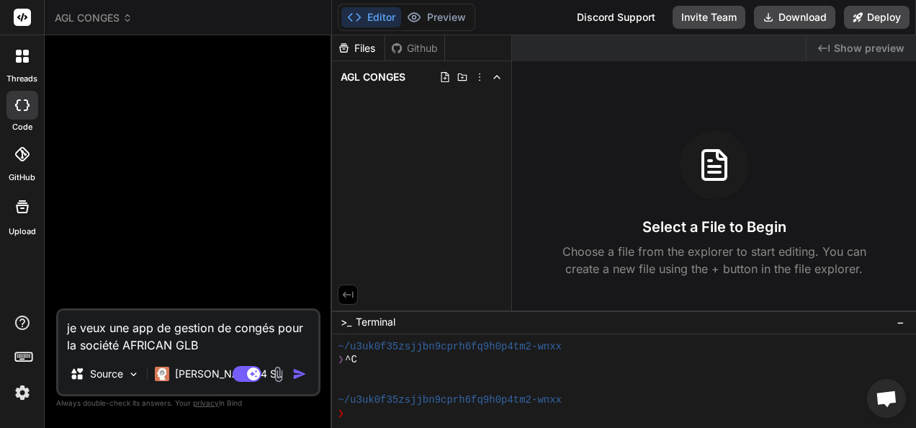
type textarea "x"
type textarea "je veux une app de gestion de congés pour la société AFRICAN GL"
type textarea "x"
type textarea "je veux une app de gestion de congés pour la société AFRICAN GLO"
type textarea "x"
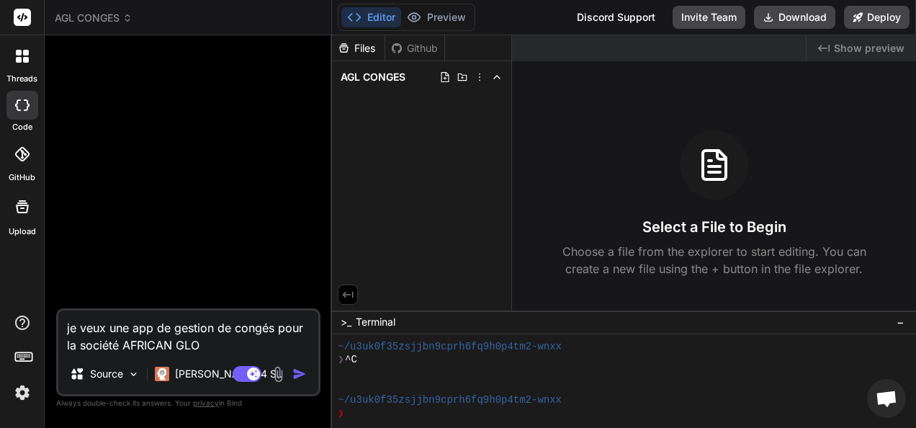
type textarea "je veux une app de gestion de congés pour la société AFRICAN GLOB"
type textarea "x"
type textarea "je veux une app de gestion de congés pour la société AFRICAN GLOBA"
type textarea "x"
type textarea "je veux une app de gestion de congés pour la société AFRICAN GLOBAL"
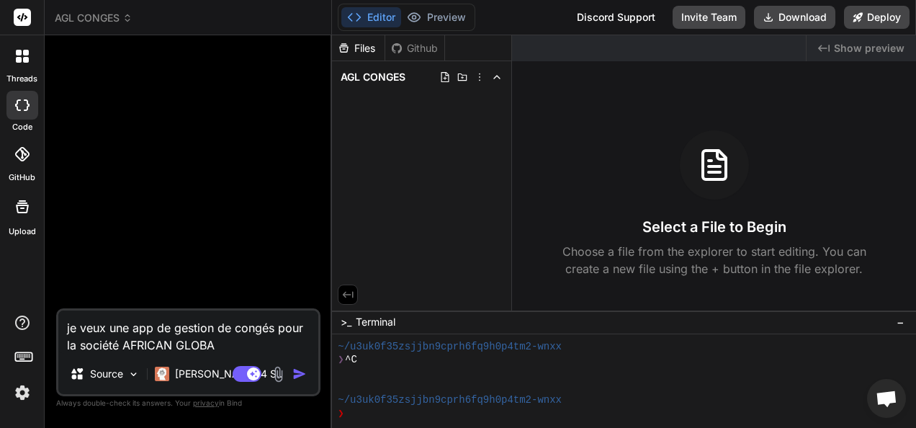
type textarea "x"
type textarea "je veux une app de gestion de congés pour la société AFRICAN GLOBAL"
type textarea "x"
type textarea "je veux une app de gestion de congés pour la société AFRICAN GLOBAL L"
type textarea "x"
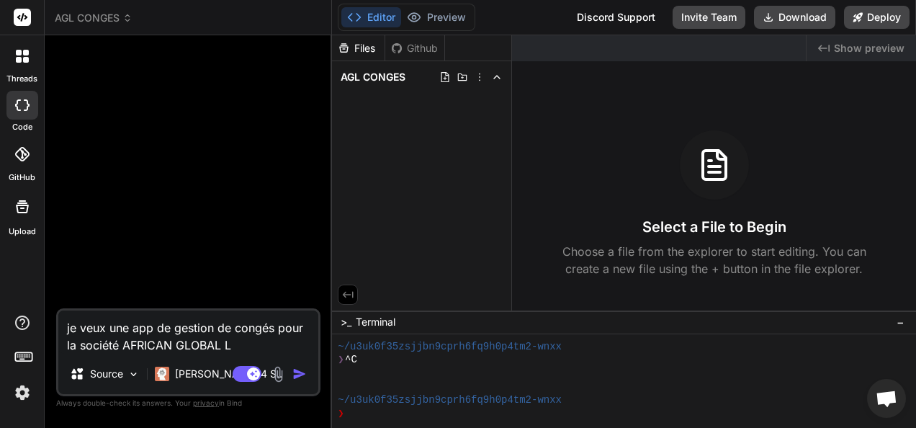
type textarea "je veux une app de gestion de congés pour la société AFRICAN GLOBAL LO"
type textarea "x"
type textarea "je veux une app de gestion de congés pour la société AFRICAN GLOBAL LOG"
type textarea "x"
type textarea "je veux une app de gestion de congés pour la société AFRICAN GLOBAL LOGI"
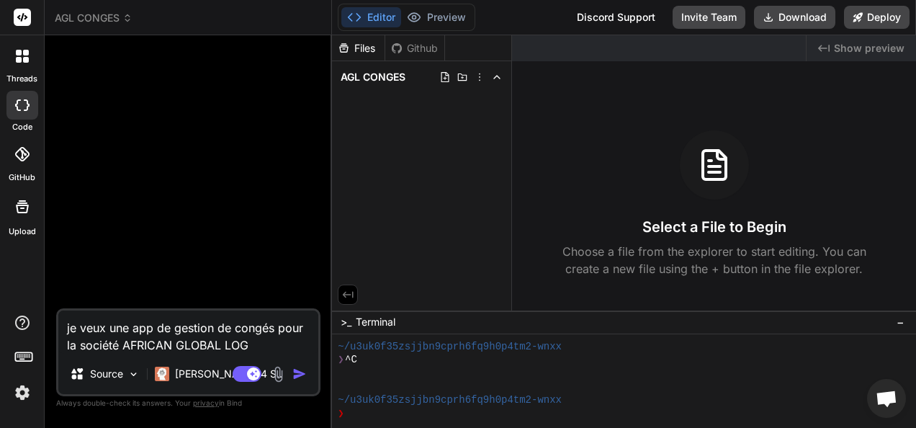
type textarea "x"
type textarea "je veux une app de gestion de congés pour la société AFRICAN GLOBAL LOGIS"
type textarea "x"
type textarea "je veux une app de gestion de congés pour la société AFRICAN GLOBAL LOGIST"
type textarea "x"
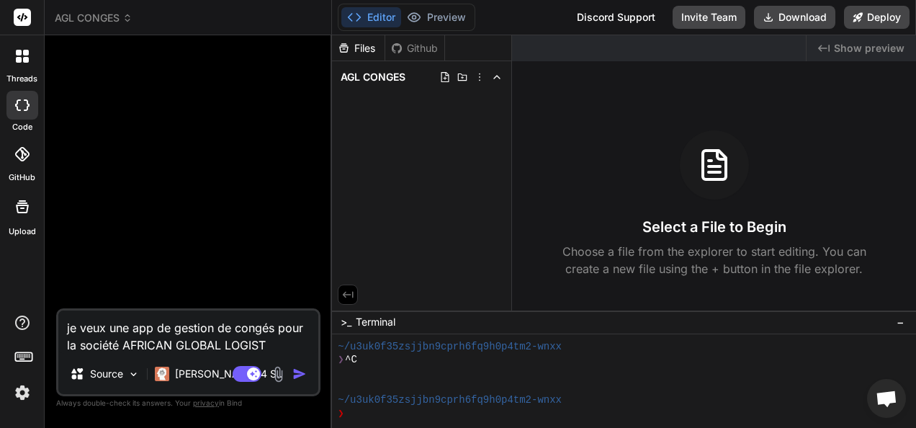
type textarea "je veux une app de gestion de congés pour la société AFRICAN GLOBAL LOGISTI"
type textarea "x"
type textarea "je veux une app de gestion de congés pour la société AFRICAN GLOBAL LOGISTIC"
type textarea "x"
type textarea "je veux une app de gestion de congés pour la société AFRICAN GLOBAL LOGISTICS"
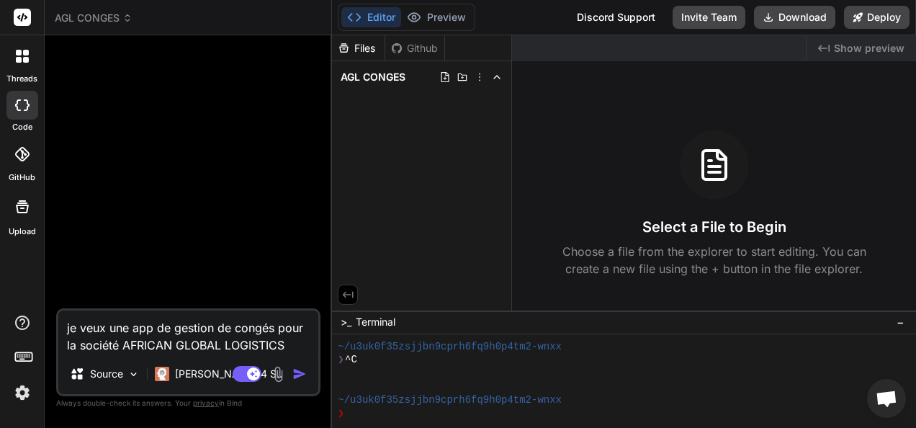
type textarea "x"
click at [295, 346] on textarea "je veux une app de gestion de congés pour la société AFRICAN GLOBAL LOGISTICS" at bounding box center [188, 331] width 260 height 43
type textarea "je veux une app de gestion de congés pour la société AFRICAN GLOBAL LOGISTICS"
type textarea "x"
type textarea "je veux une app de gestion de congés pour la société AFRICAN GLOBAL LOGISTICS p"
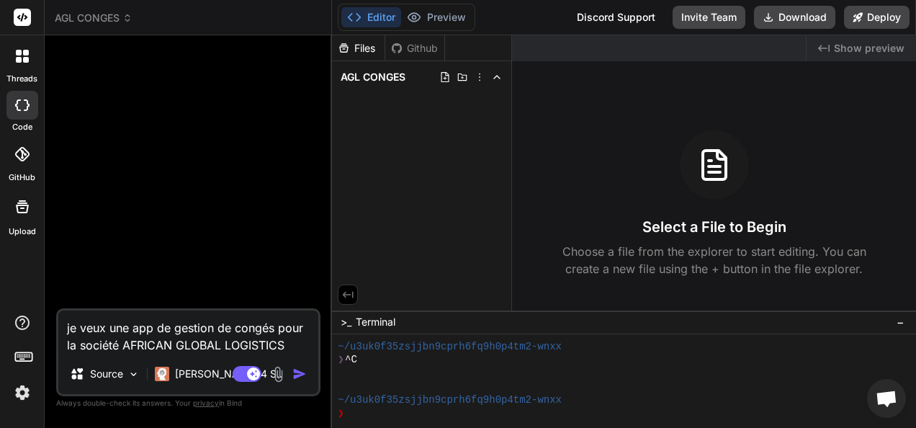
type textarea "x"
type textarea "je veux une app de gestion de congés pour la société AFRICAN GLOBAL LOGISTICS po"
type textarea "x"
type textarea "je veux une app de gestion de congés pour la société AFRICAN GLOBAL LOGISTICS p…"
type textarea "x"
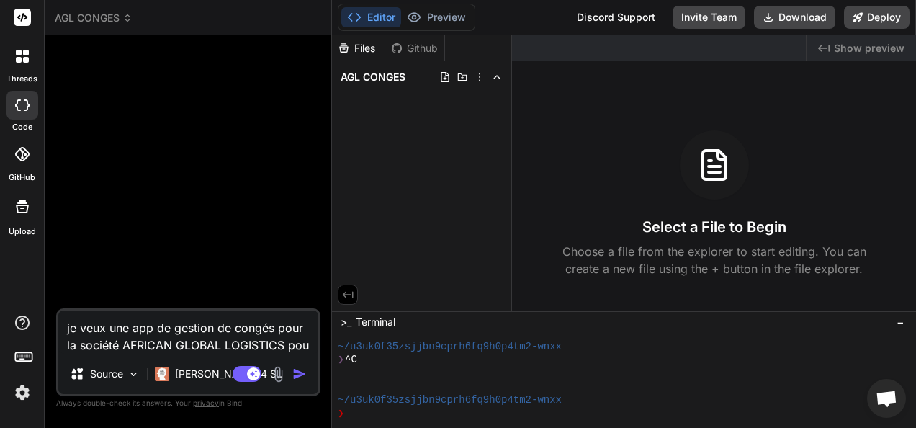
type textarea "je veux une app de gestion de congés pour la société AFRICAN GLOBAL LOGISTICS p…"
type textarea "x"
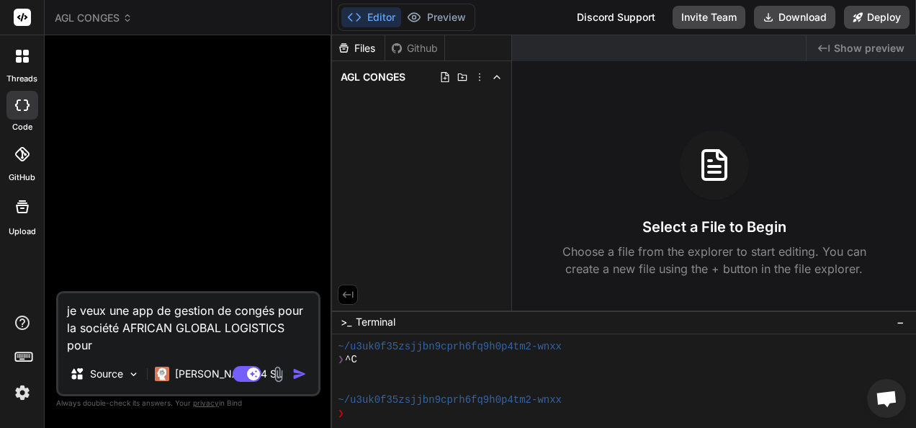
type textarea "je veux une app de gestion de congés pour la société AFRICAN GLOBAL LOGISTICS p…"
type textarea "x"
type textarea "je veux une app de gestion de congés pour la société AFRICAN GLOBAL LOGISTICS p…"
type textarea "x"
type textarea "je veux une app de gestion de congés pour la société AFRICAN GLOBAL LOGISTICS p…"
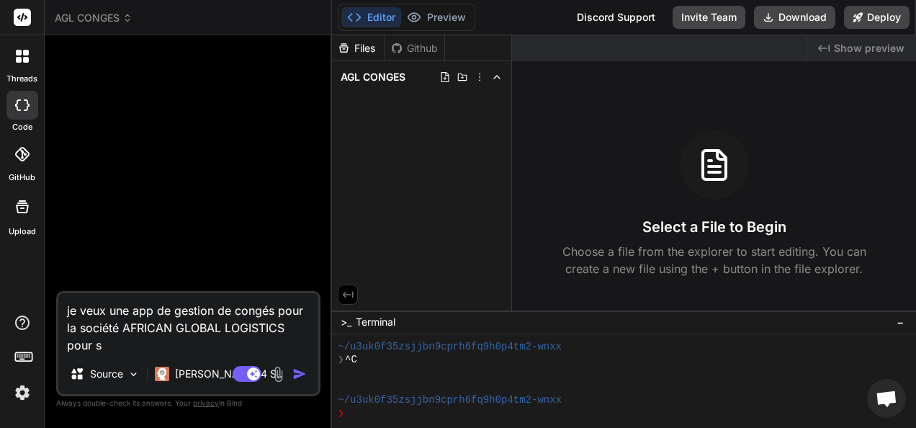
type textarea "x"
type textarea "je veux une app de gestion de congés pour la société AFRICAN GLOBAL LOGISTICS p…"
type textarea "x"
type textarea "je veux une app de gestion de congés pour la société AFRICAN GLOBAL LOGISTICS p…"
type textarea "x"
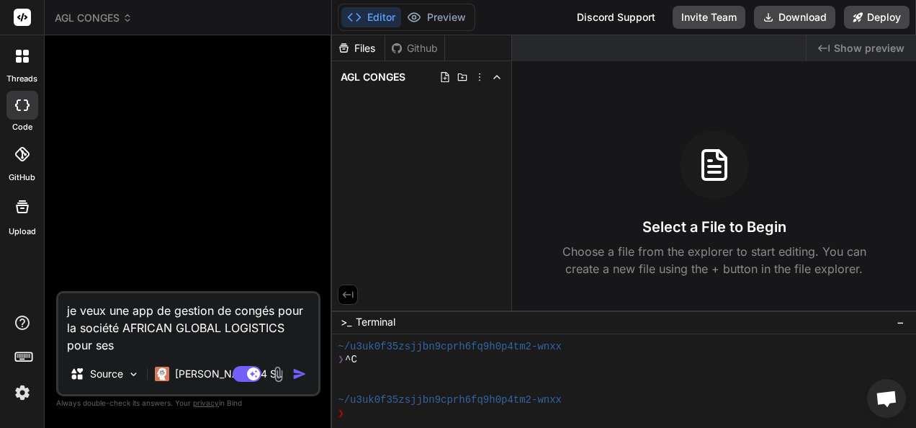
type textarea "je veux une app de gestion de congés pour la société AFRICAN GLOBAL LOGISTICS p…"
type textarea "x"
type textarea "je veux une app de gestion de congés pour la société AFRICAN GLOBAL LOGISTICS p…"
type textarea "x"
type textarea "je veux une app de gestion de congés pour la société AFRICAN GLOBAL LOGISTICS p…"
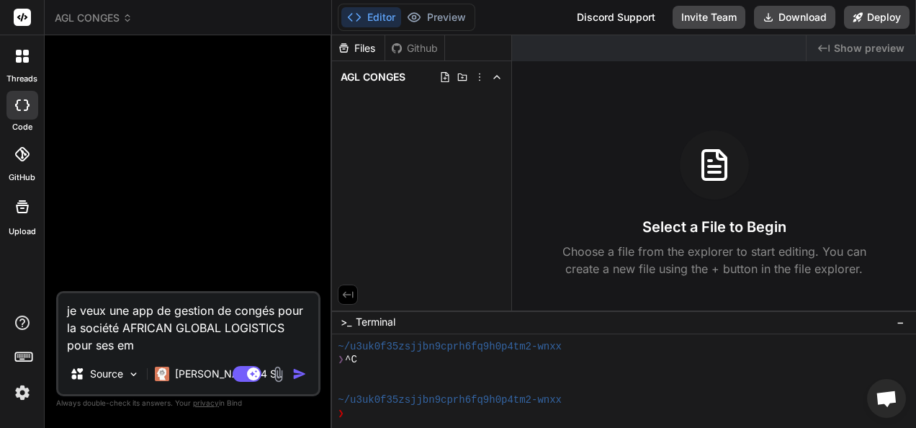
type textarea "x"
type textarea "je veux une app de gestion de congés pour la société AFRICAN GLOBAL LOGISTICS p…"
type textarea "x"
type textarea "je veux une app de gestion de congés pour la société AFRICAN GLOBAL LOGISTICS p…"
type textarea "x"
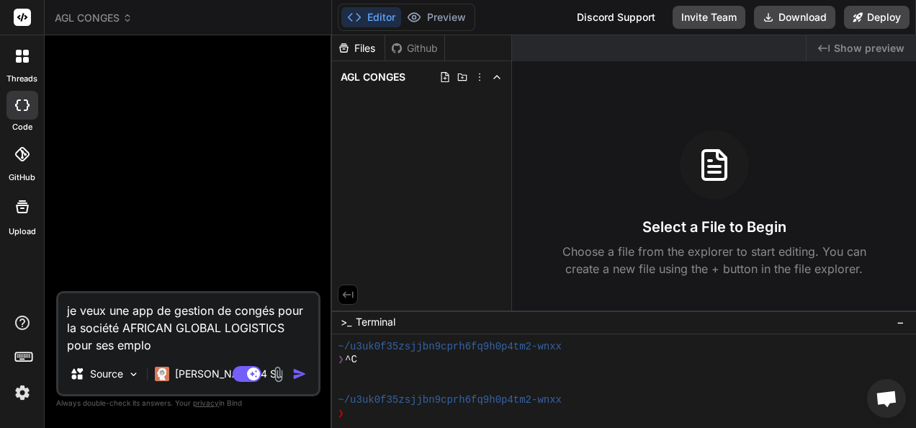
type textarea "je veux une app de gestion de congés pour la société AFRICAN GLOBAL LOGISTICS p…"
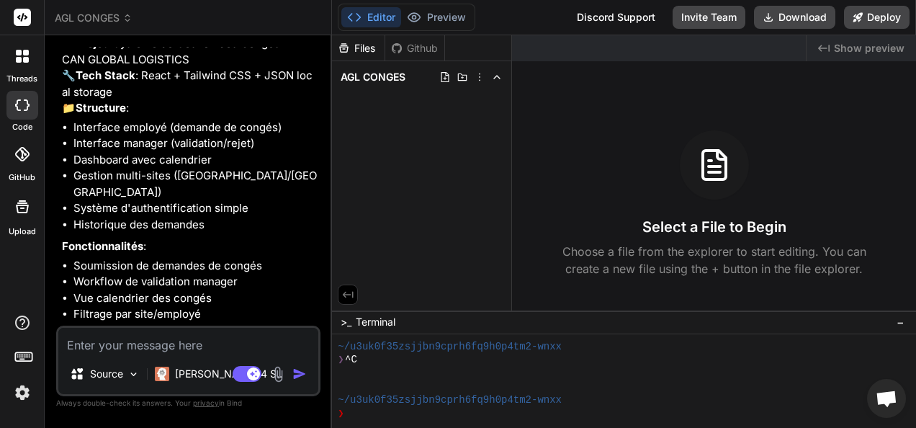
scroll to position [214, 0]
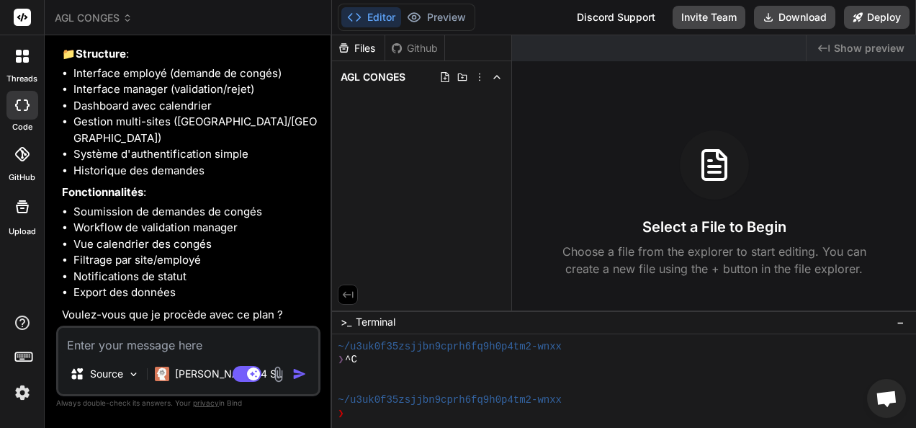
click at [114, 346] on textarea at bounding box center [188, 341] width 260 height 26
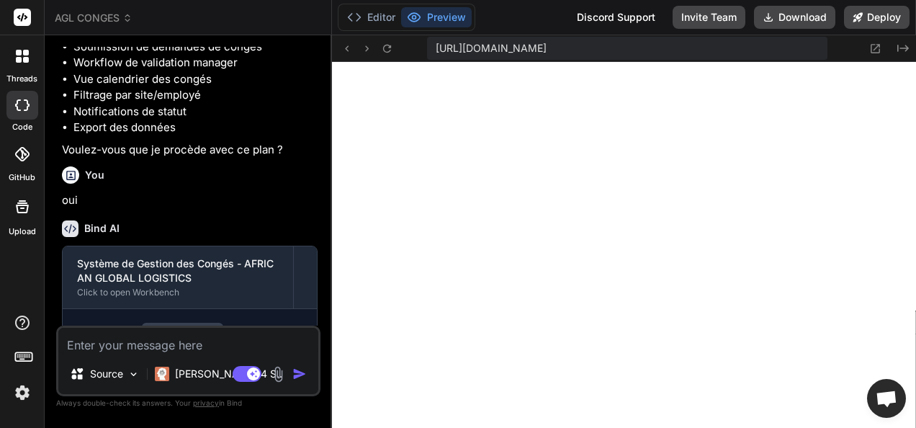
scroll to position [470, 0]
click at [875, 47] on icon at bounding box center [876, 49] width 12 height 12
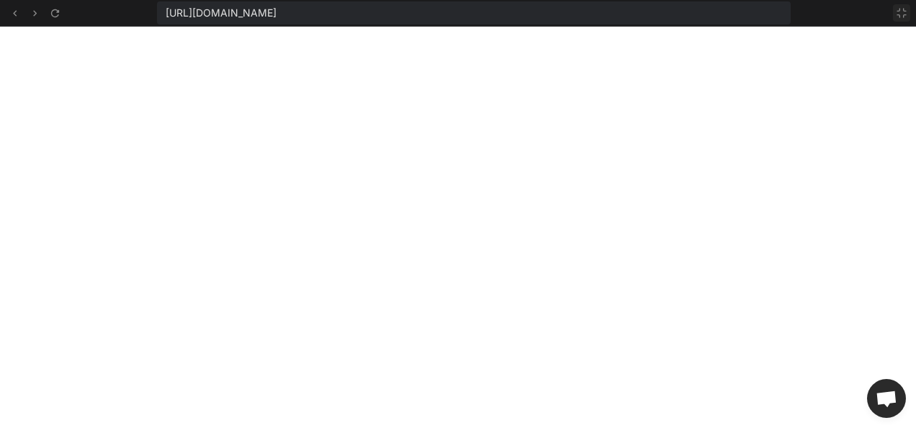
click at [900, 14] on icon at bounding box center [902, 13] width 12 height 12
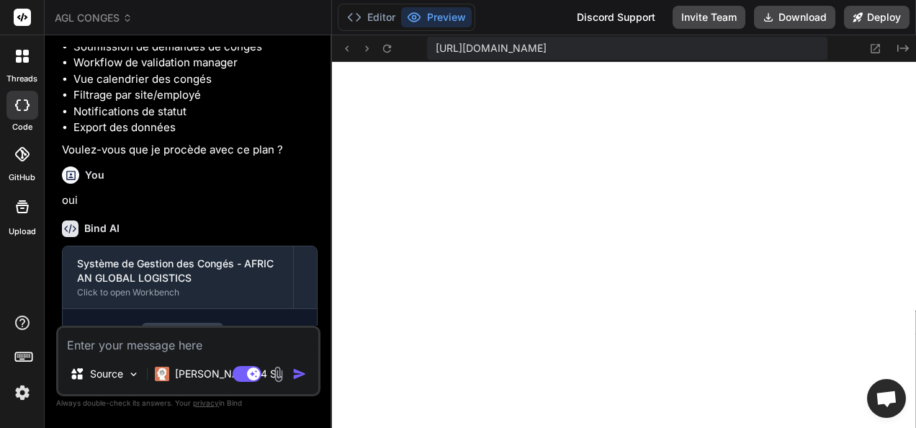
click at [163, 344] on textarea at bounding box center [188, 341] width 260 height 26
click at [200, 346] on textarea at bounding box center [188, 341] width 260 height 26
paste textarea "Nouvelle demande de congé"
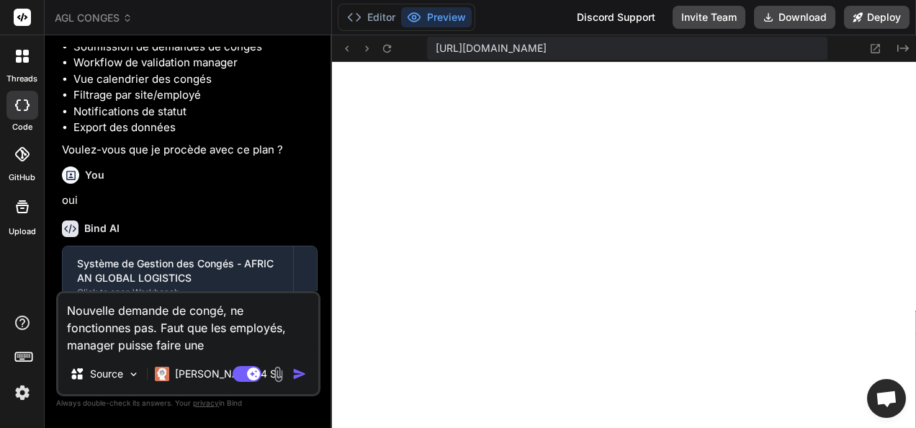
paste textarea "Nouvelle demande de congé"
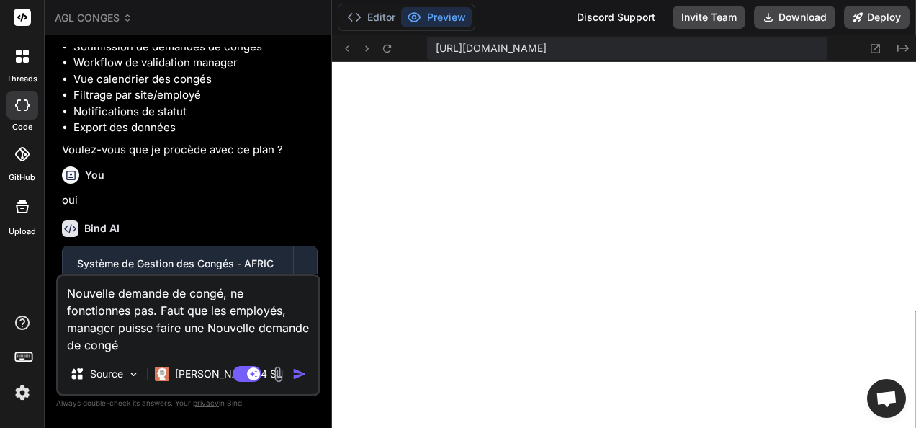
click at [68, 290] on textarea "Nouvelle demande de congé, ne fonctionnes pas. Faut que les employés, manager p…" at bounding box center [188, 315] width 260 height 78
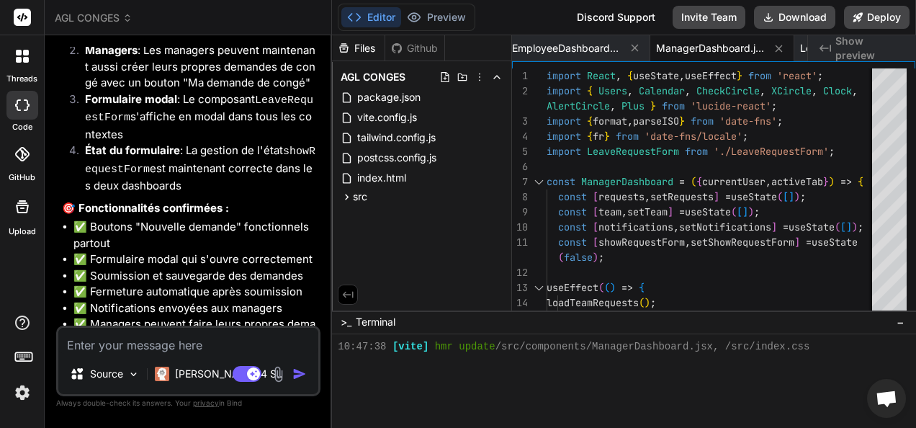
scroll to position [1934, 0]
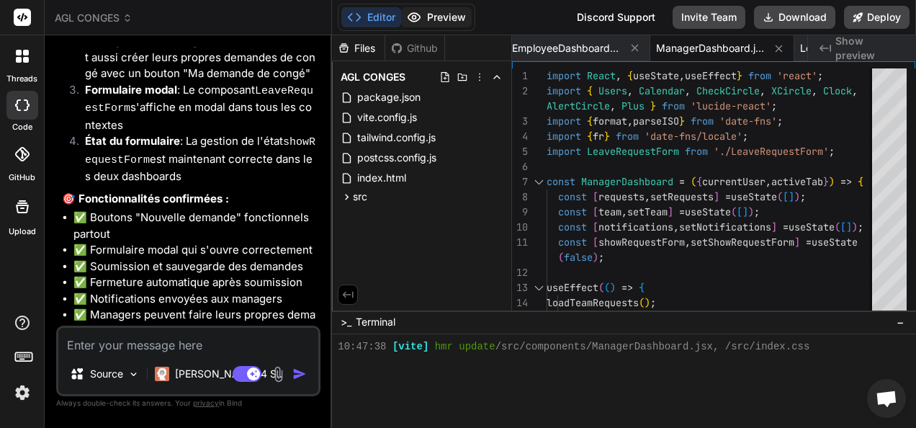
click at [436, 14] on button "Preview" at bounding box center [436, 17] width 71 height 20
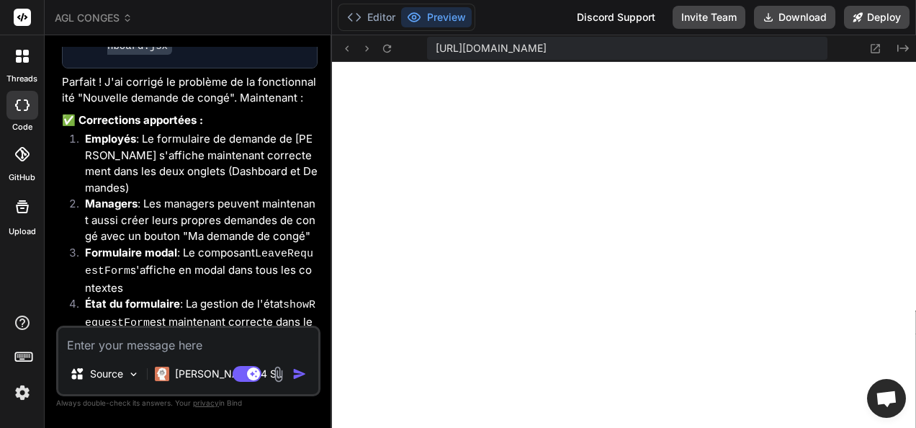
scroll to position [1771, 0]
click at [377, 22] on button "Editor" at bounding box center [371, 17] width 60 height 20
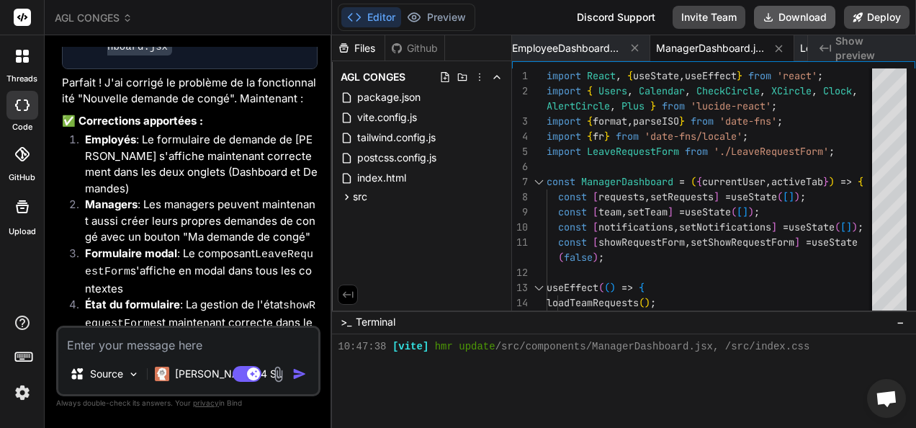
click at [784, 13] on button "Download" at bounding box center [794, 17] width 81 height 23
click at [496, 12] on div "Editor Preview Discord Support Invite Team Downloading... Deploy" at bounding box center [624, 17] width 584 height 35
click at [873, 19] on button "Deploy" at bounding box center [877, 17] width 66 height 23
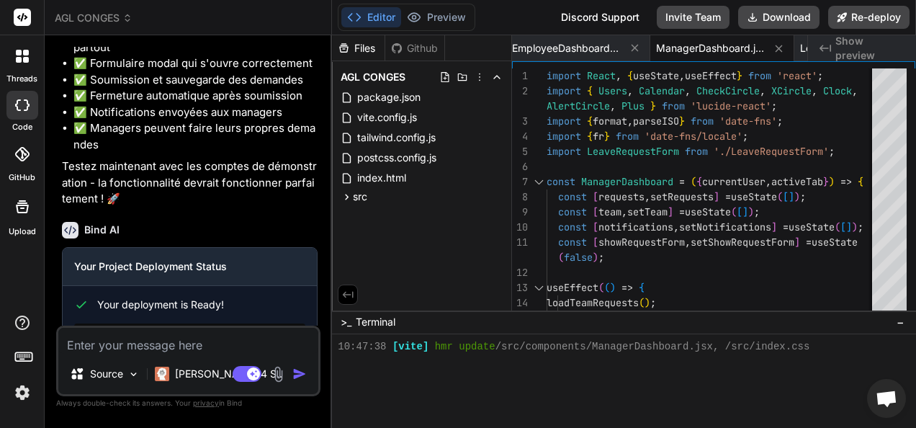
scroll to position [2145, 0]
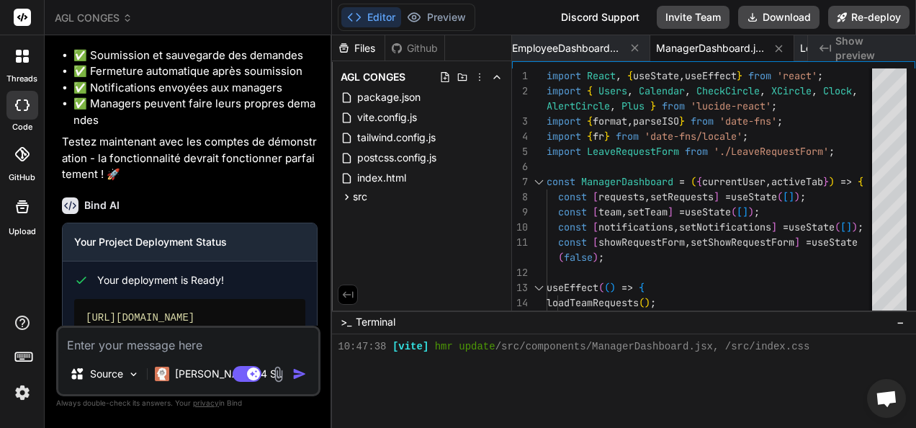
click at [271, 348] on div "Copy URL" at bounding box center [269, 361] width 48 height 26
